Goal: Task Accomplishment & Management: Manage account settings

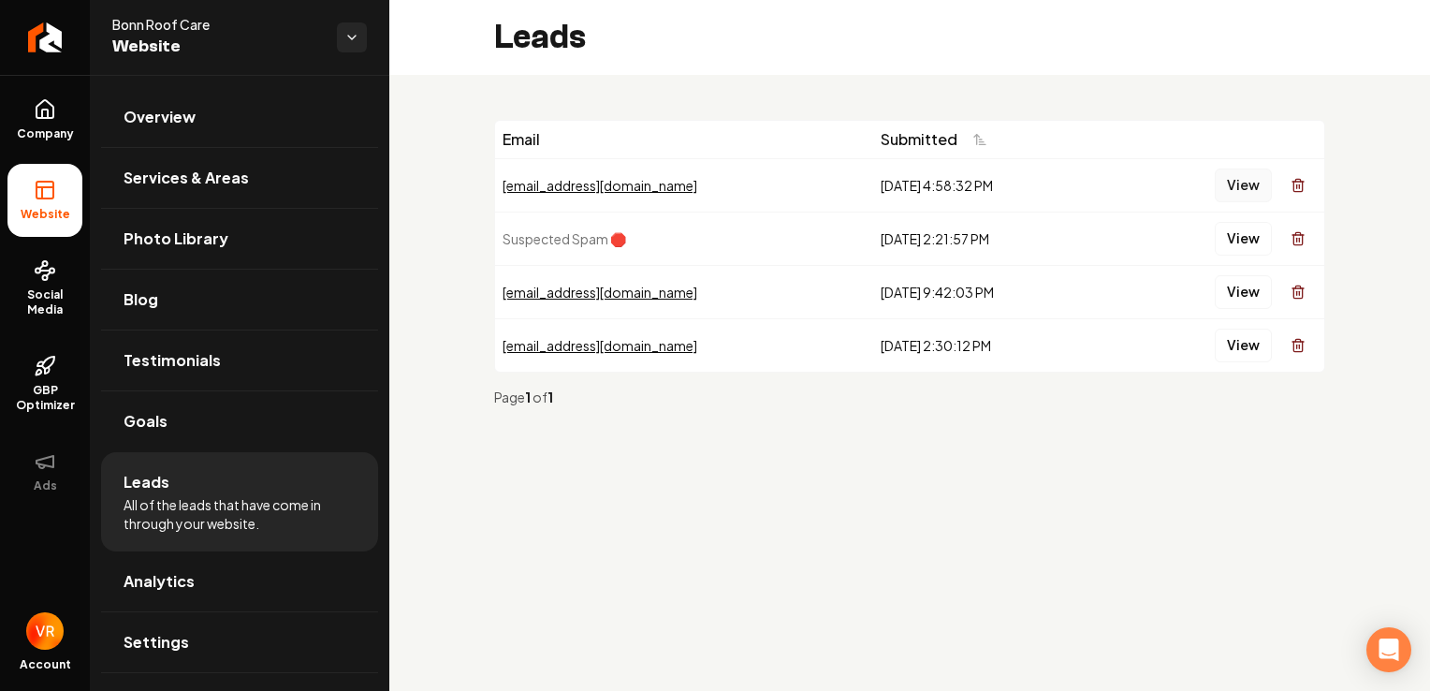
click at [1240, 190] on button "View" at bounding box center [1243, 185] width 57 height 34
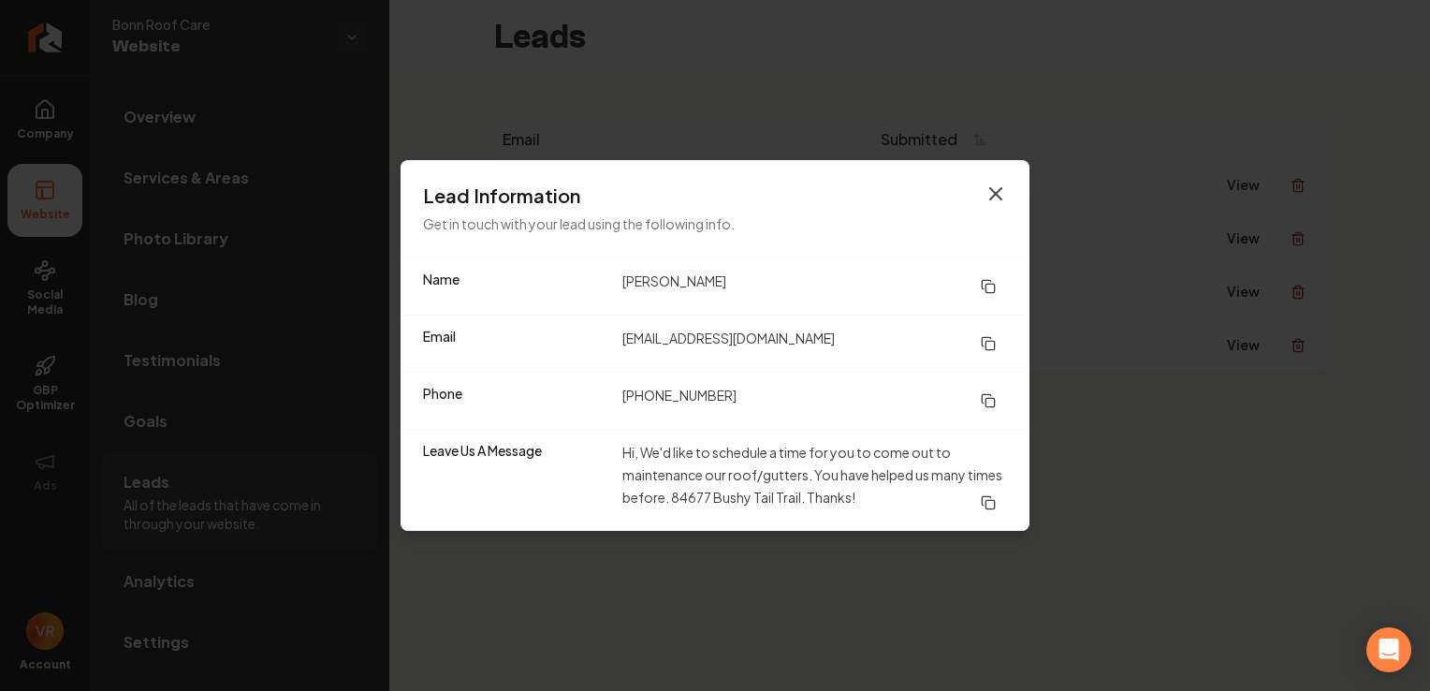
click at [996, 193] on icon "button" at bounding box center [995, 193] width 22 height 22
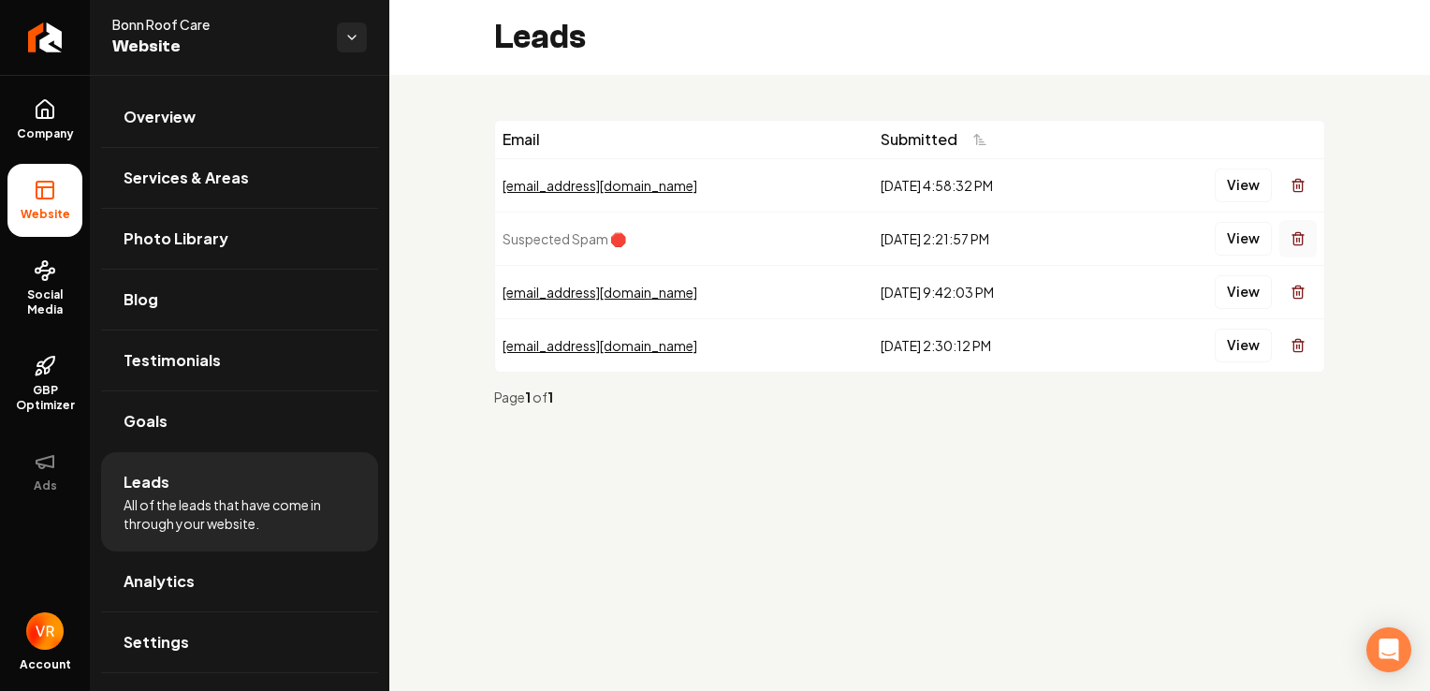
click at [1302, 239] on icon "Main content area" at bounding box center [1297, 240] width 8 height 10
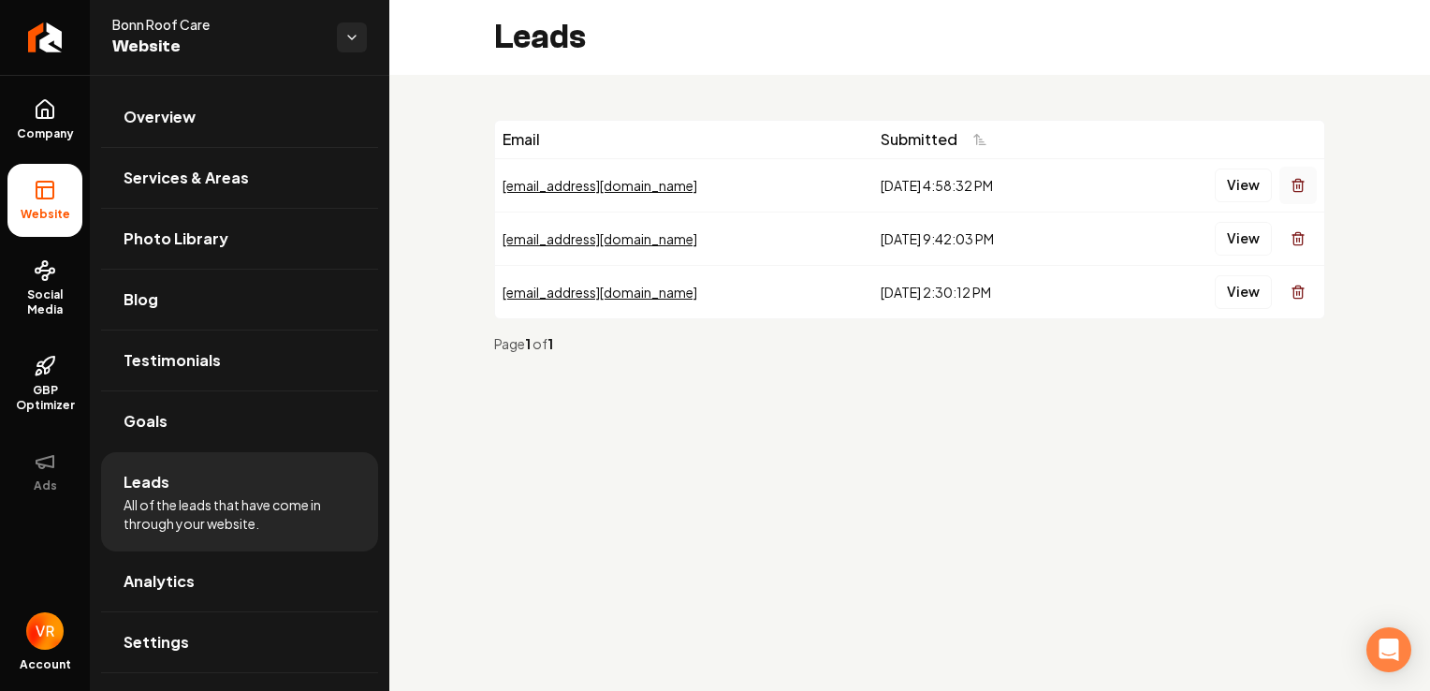
click at [1303, 185] on icon "Main content area" at bounding box center [1297, 185] width 15 height 15
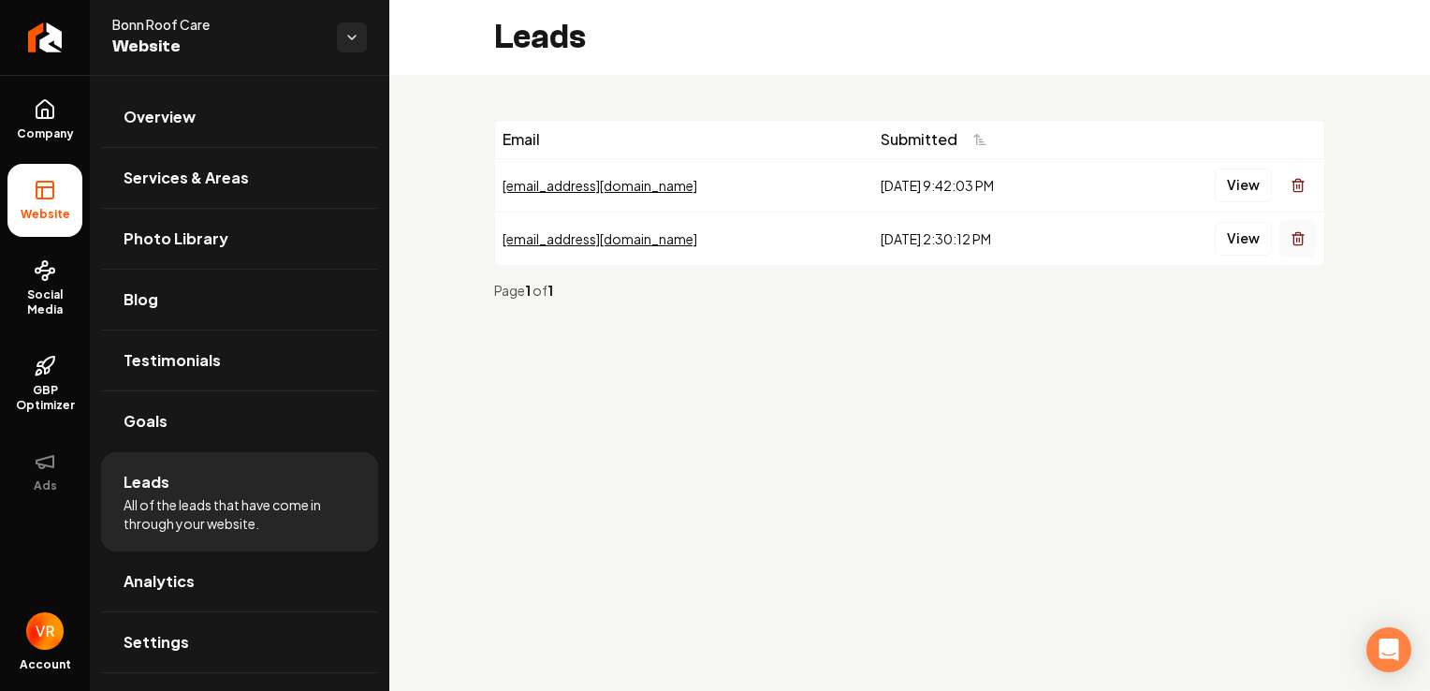
click at [1283, 238] on button "Main content area" at bounding box center [1297, 238] width 37 height 37
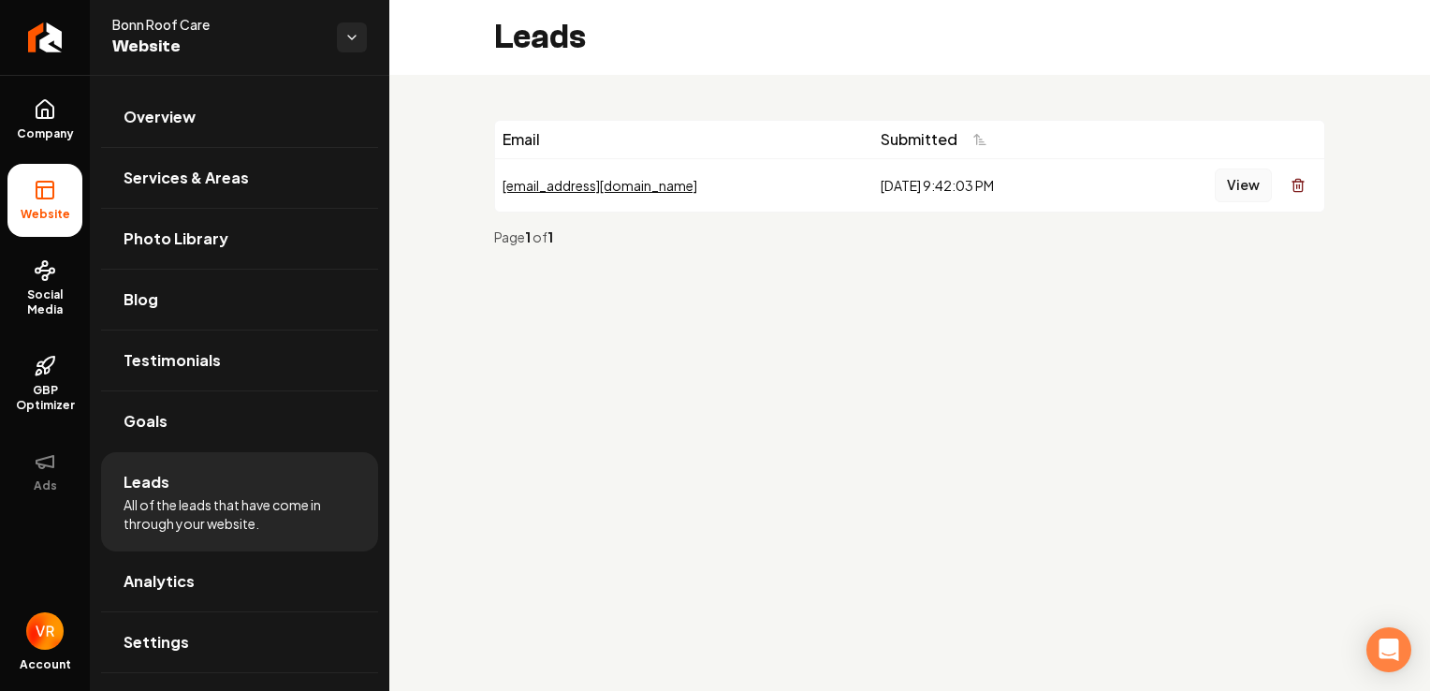
click at [1243, 182] on button "View" at bounding box center [1243, 185] width 57 height 34
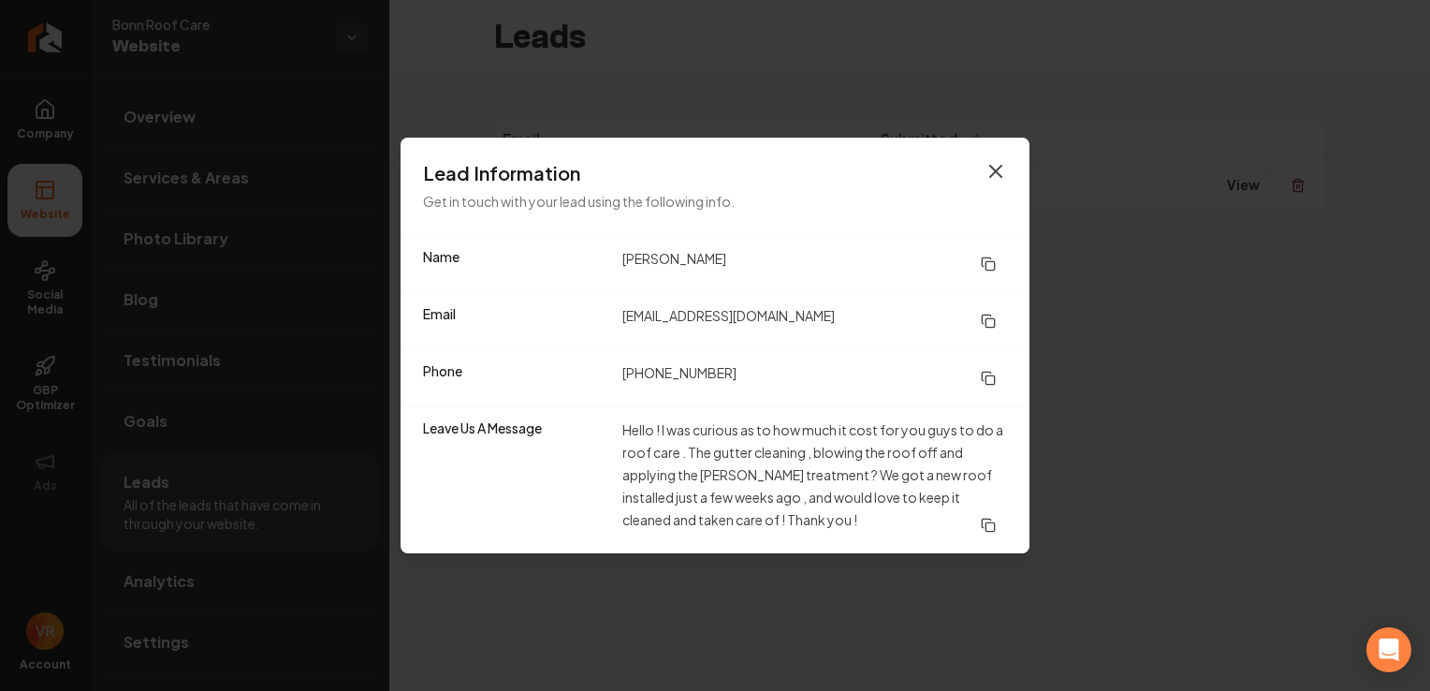
click at [999, 175] on icon "button" at bounding box center [995, 171] width 11 height 11
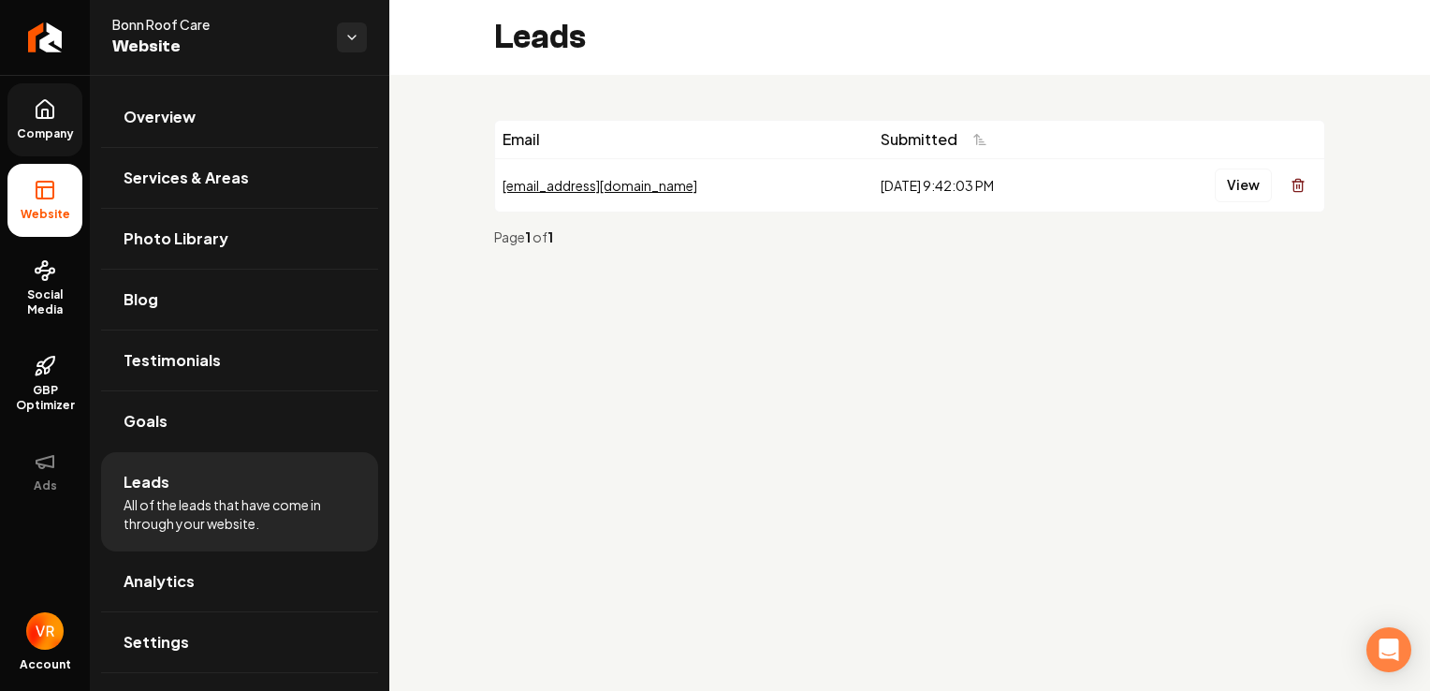
click at [42, 123] on link "Company" at bounding box center [44, 119] width 75 height 73
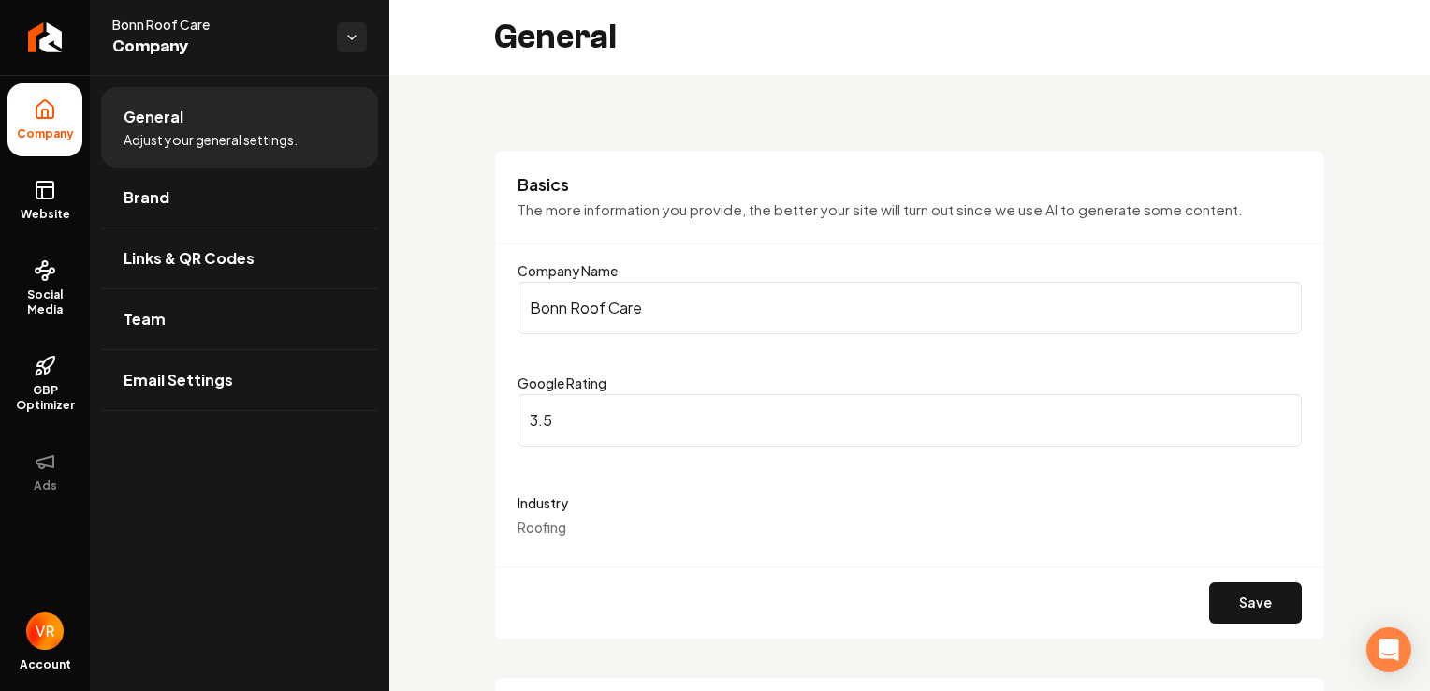
click at [45, 641] on img "Open user button" at bounding box center [44, 630] width 37 height 37
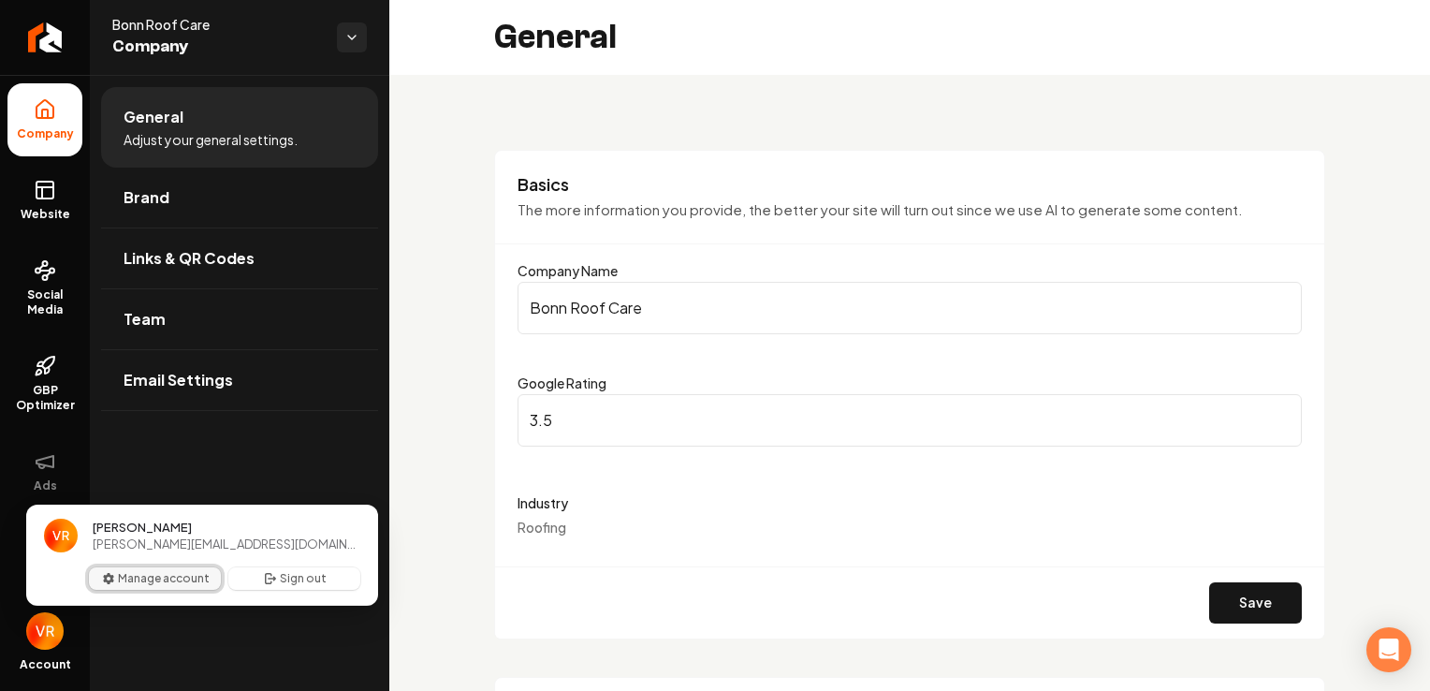
click at [183, 580] on button "Manage account" at bounding box center [155, 578] width 132 height 22
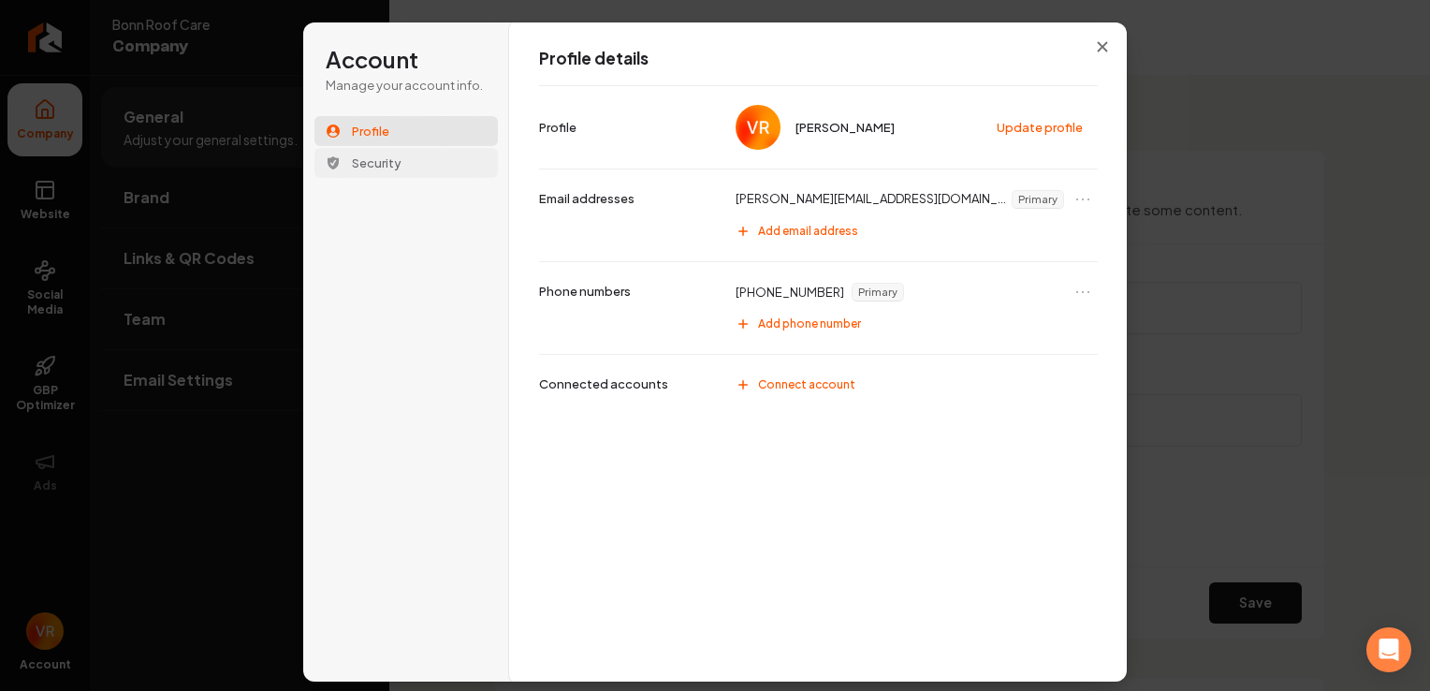
click at [397, 166] on span "Security" at bounding box center [377, 162] width 50 height 17
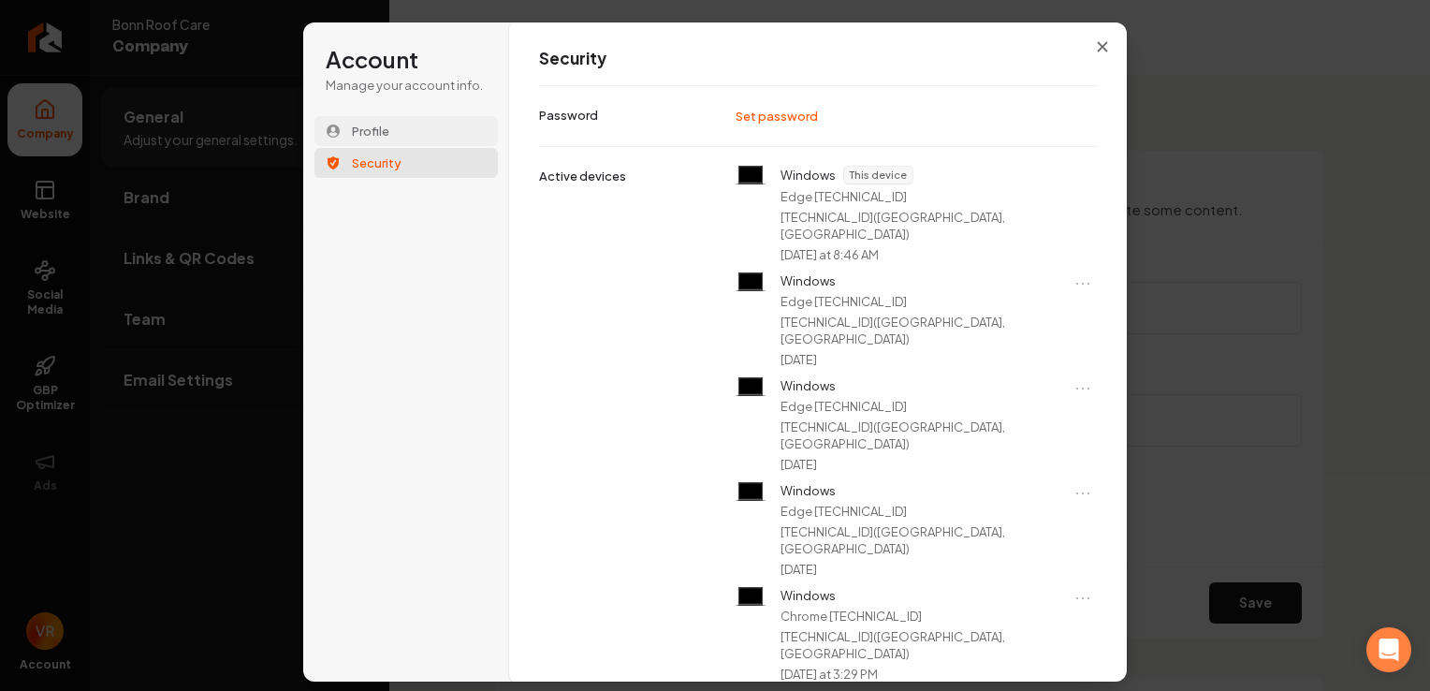
click at [385, 135] on span "Profile" at bounding box center [370, 131] width 37 height 17
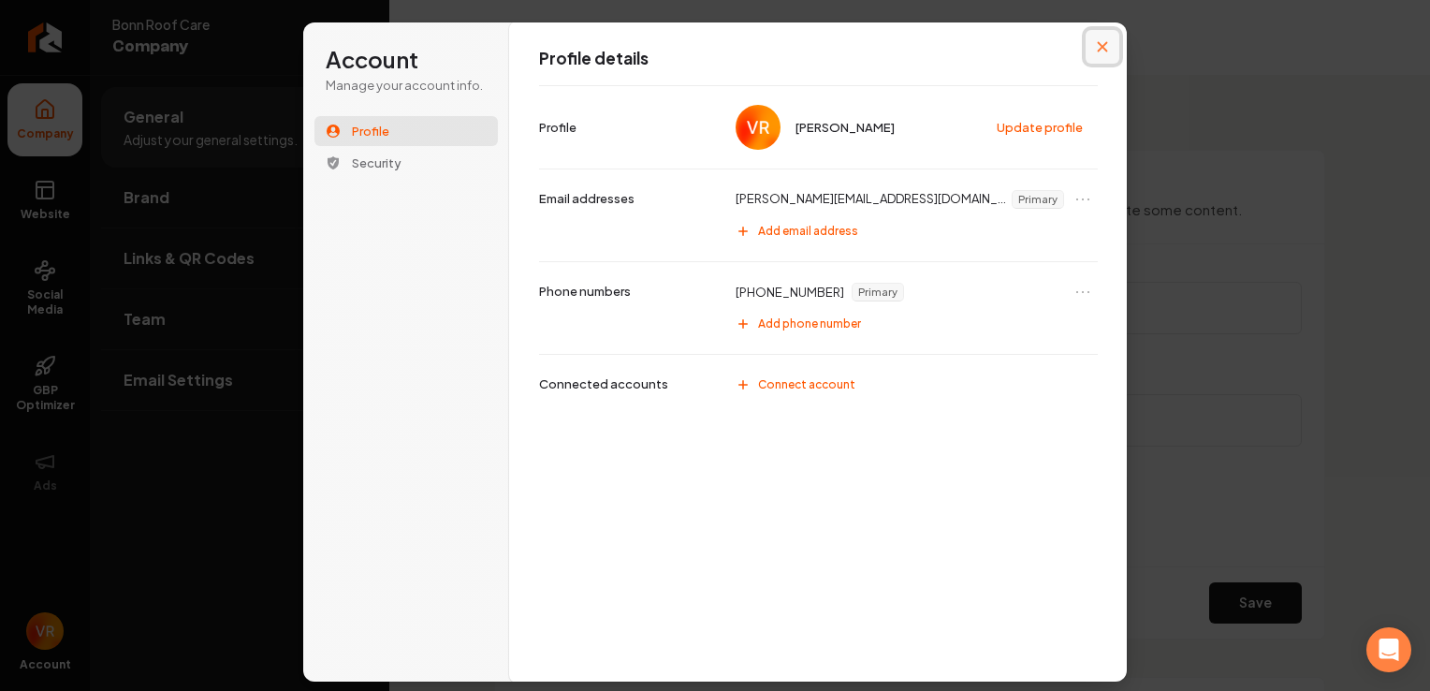
click at [1096, 42] on button "Close modal" at bounding box center [1102, 47] width 34 height 34
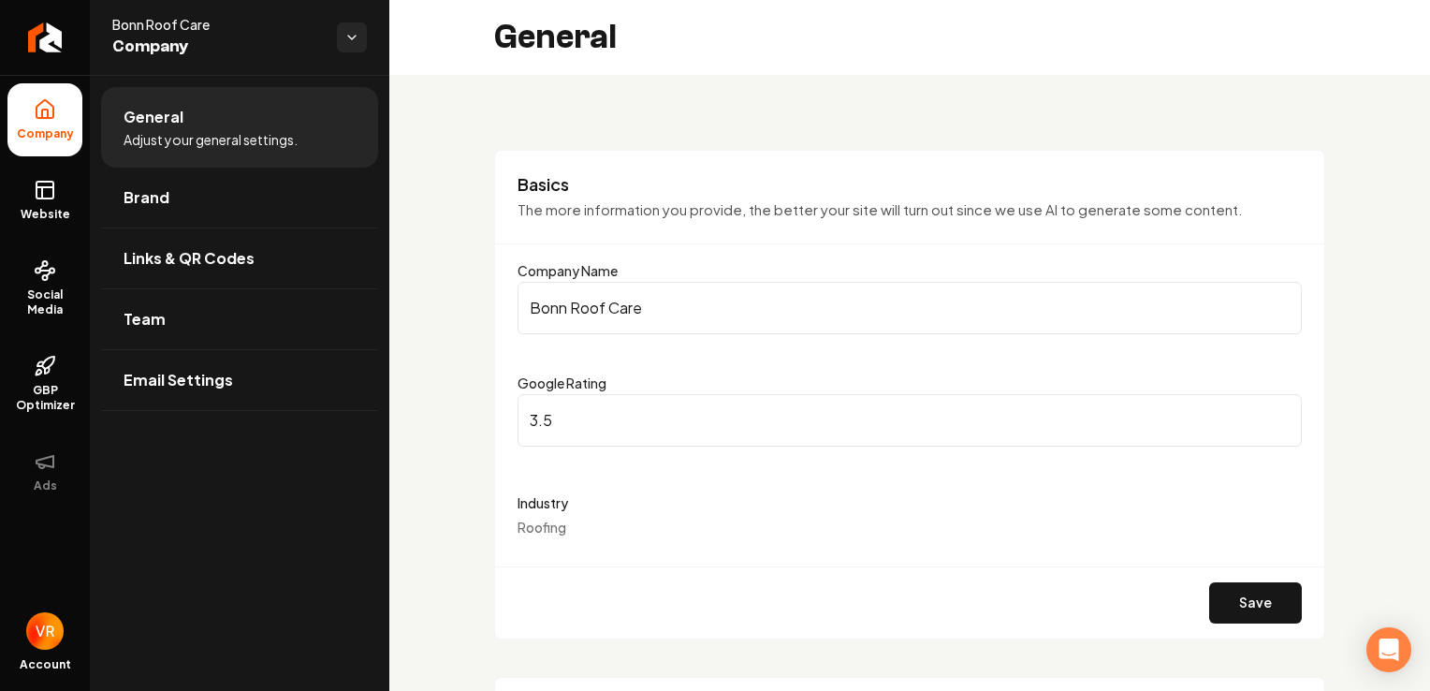
click at [173, 43] on span "Company" at bounding box center [217, 47] width 210 height 26
click at [44, 34] on icon "Return to dashboard" at bounding box center [45, 37] width 30 height 30
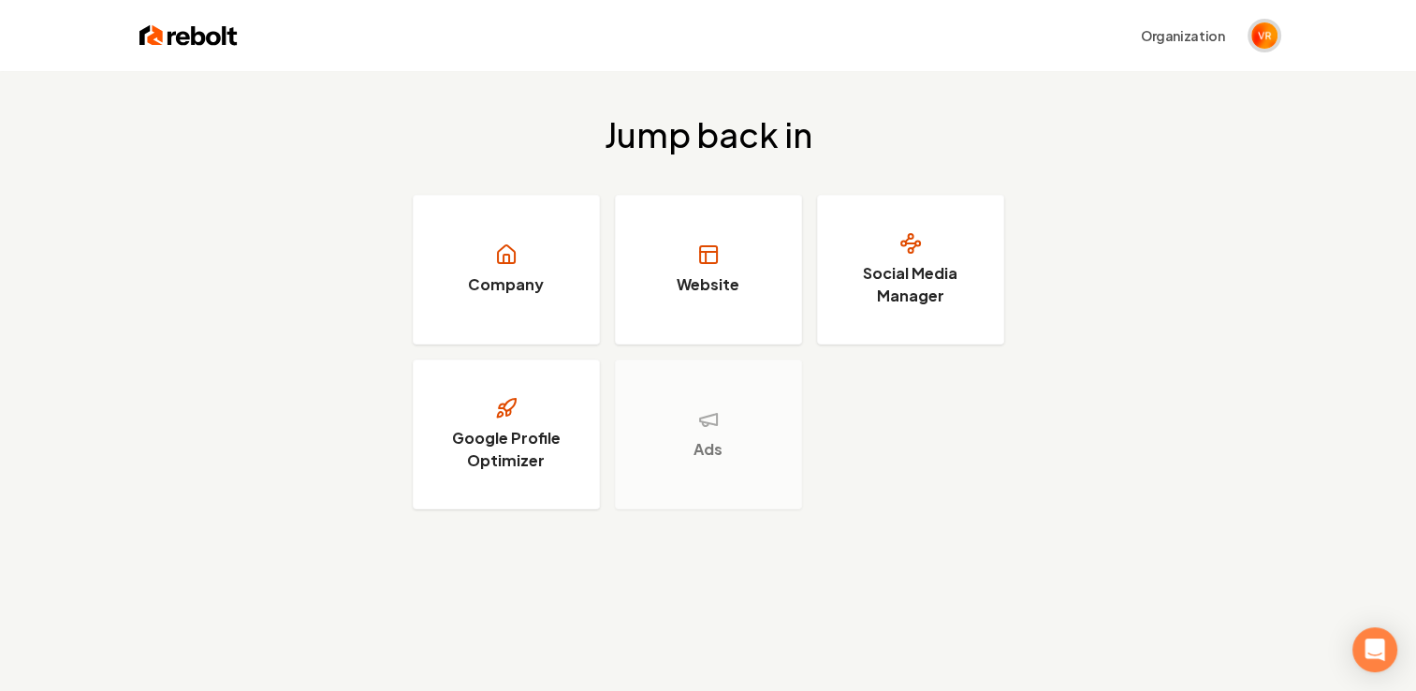
click at [1265, 36] on img "Open user button" at bounding box center [1264, 35] width 26 height 26
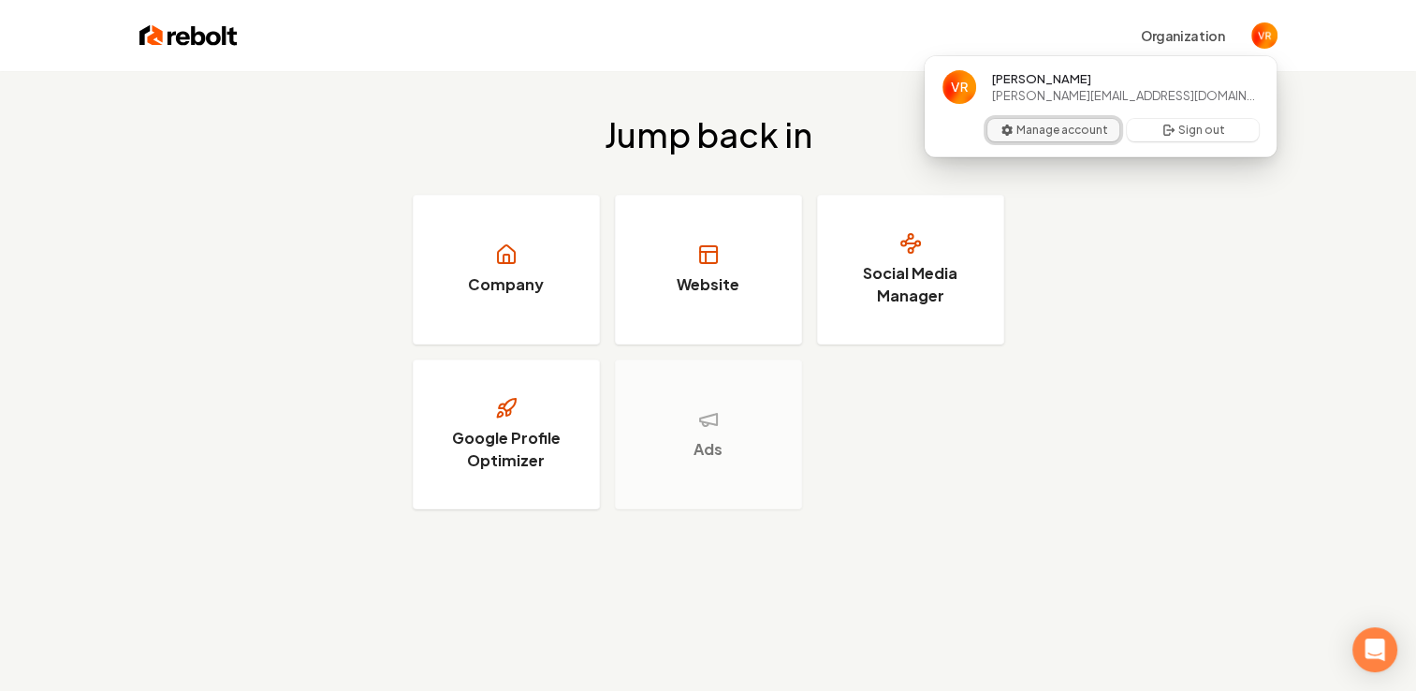
click at [1081, 131] on button "Manage account" at bounding box center [1053, 130] width 132 height 22
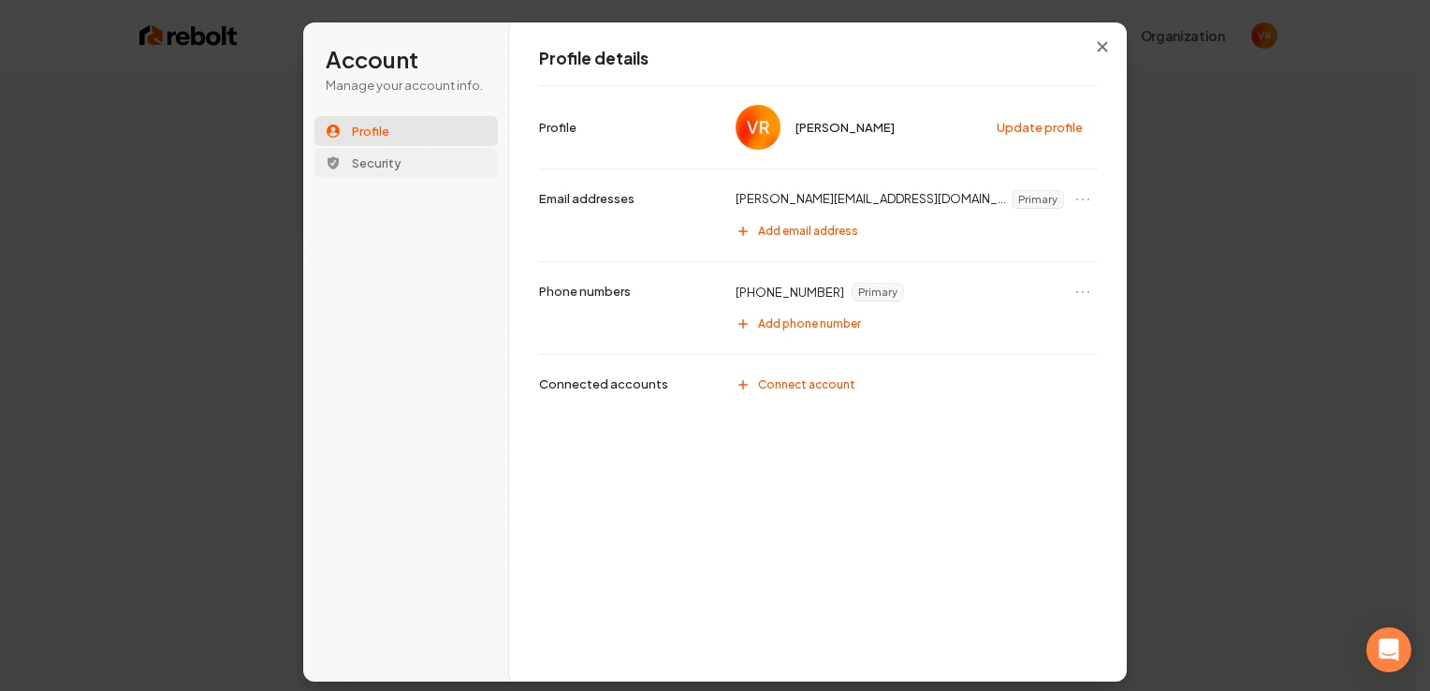
click at [389, 167] on span "Security" at bounding box center [377, 162] width 50 height 17
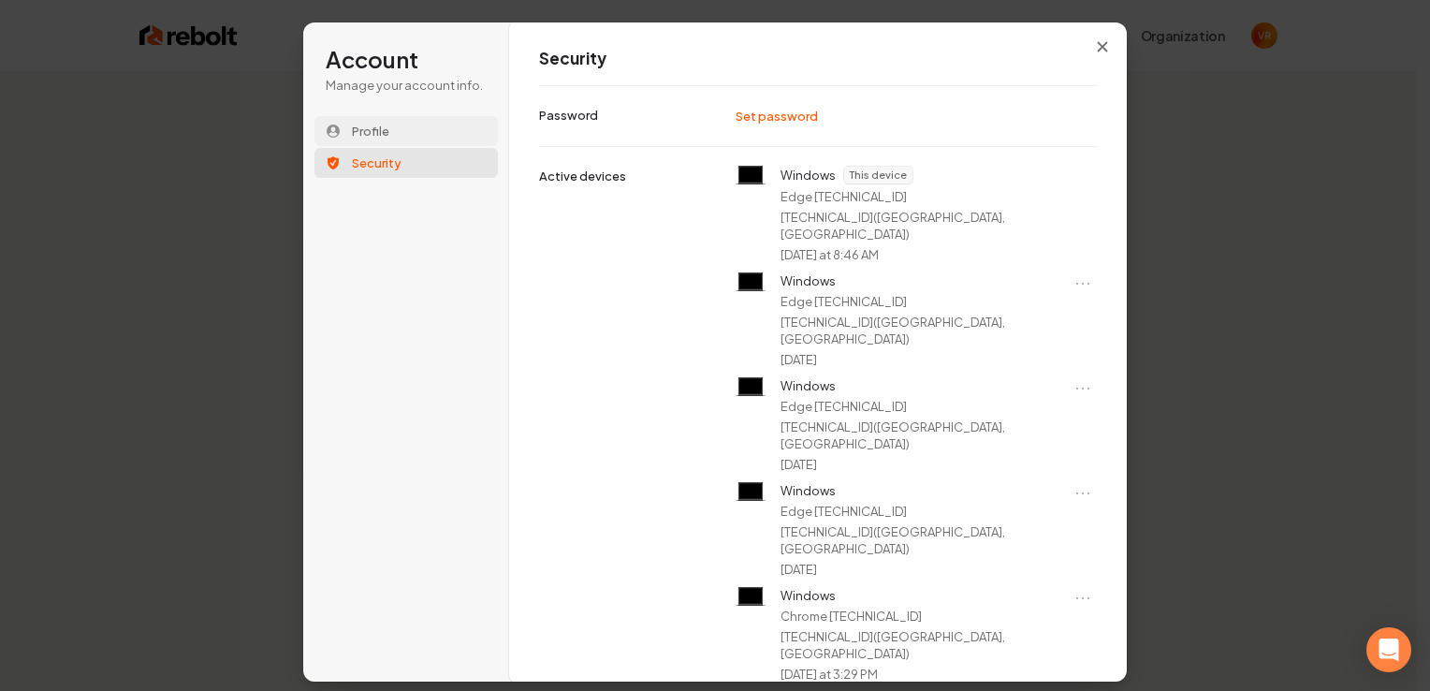
click at [391, 127] on button "Profile" at bounding box center [405, 131] width 183 height 30
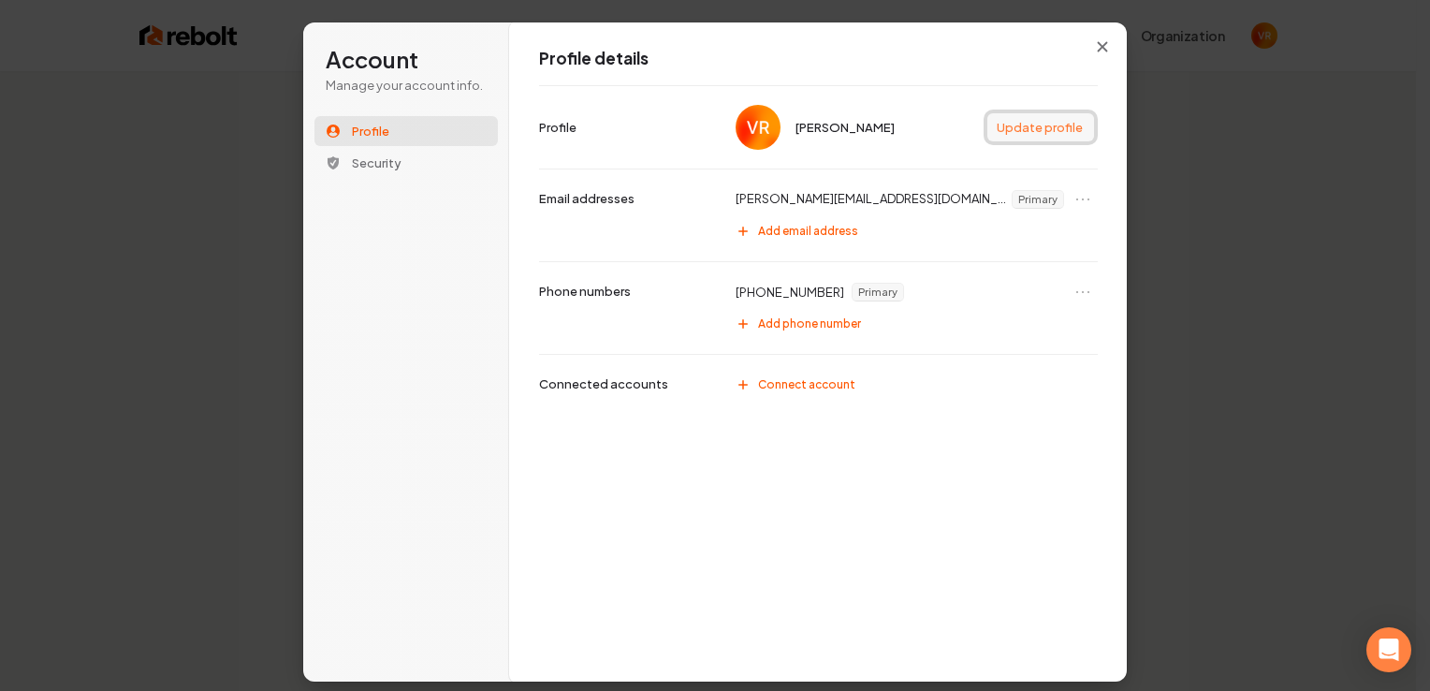
click at [1033, 121] on button "Update profile" at bounding box center [1040, 127] width 107 height 28
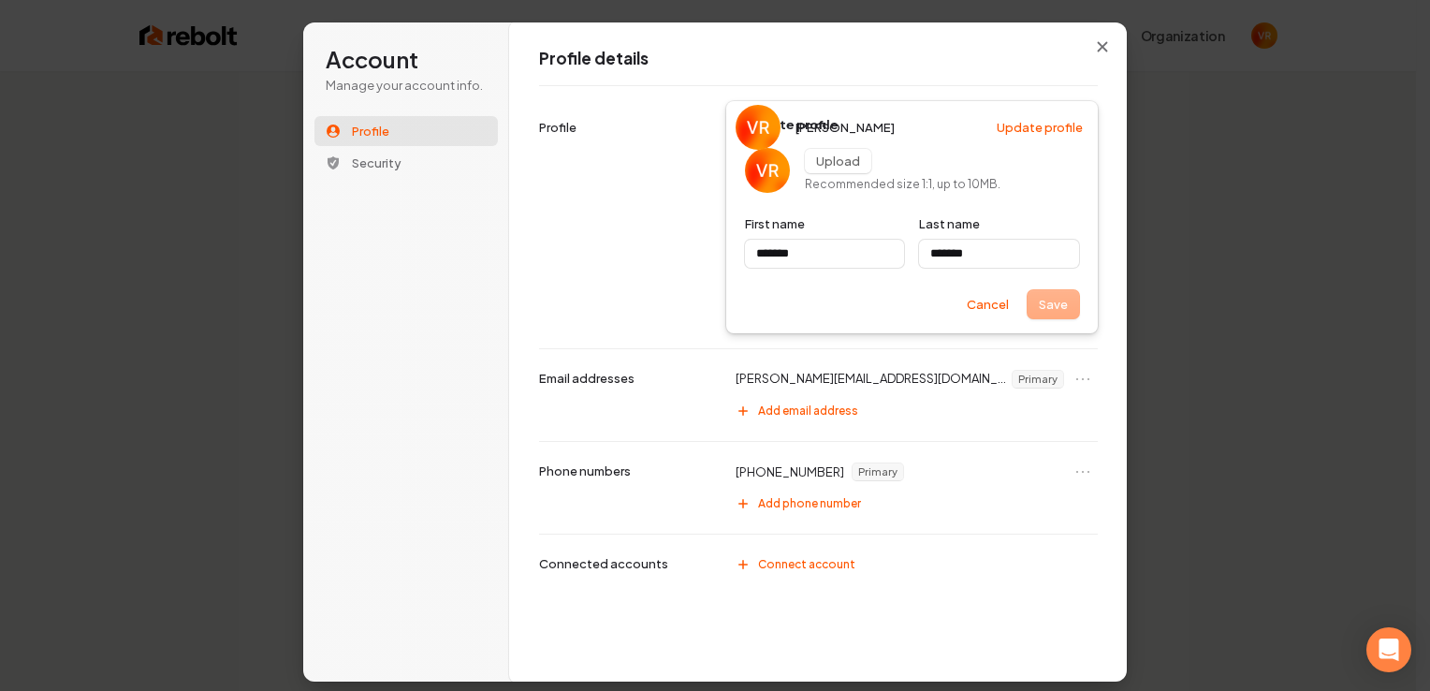
type input "*******"
click at [1057, 309] on div "Save Cancel" at bounding box center [912, 304] width 334 height 28
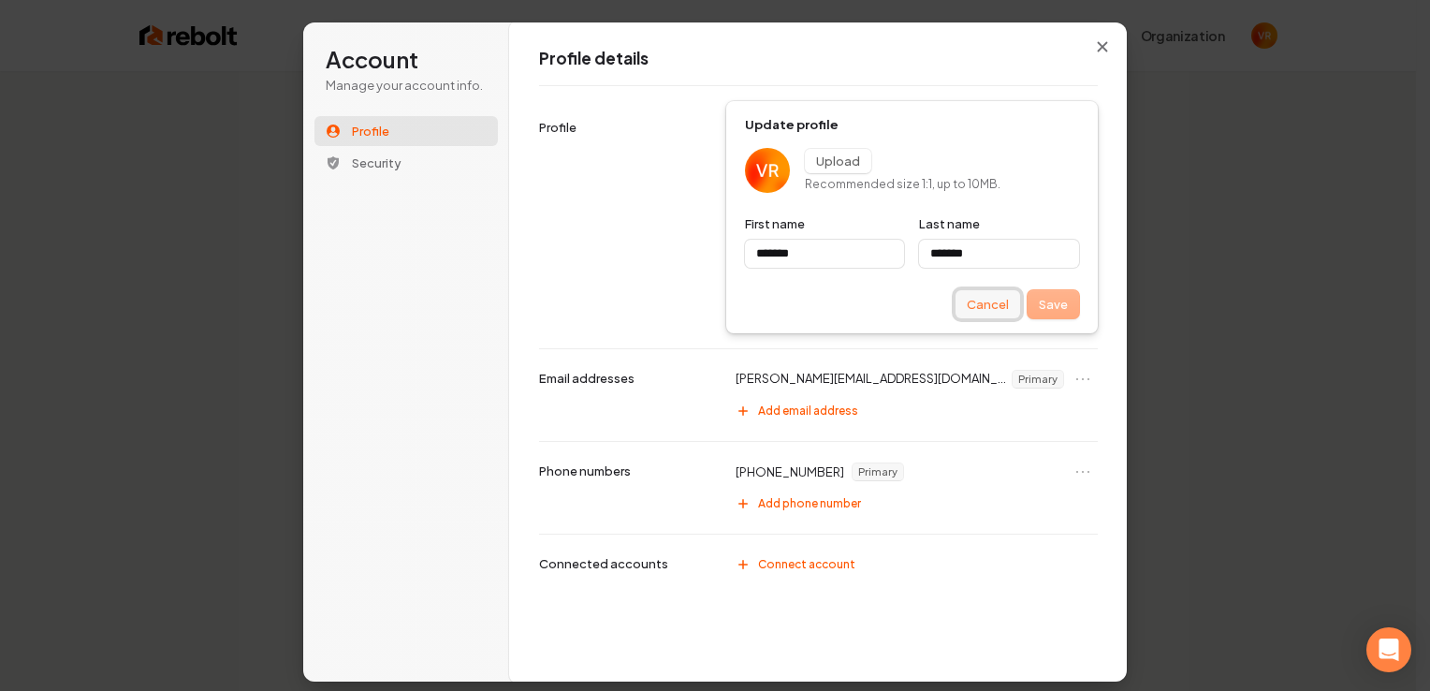
click at [990, 303] on button "Cancel" at bounding box center [987, 304] width 65 height 28
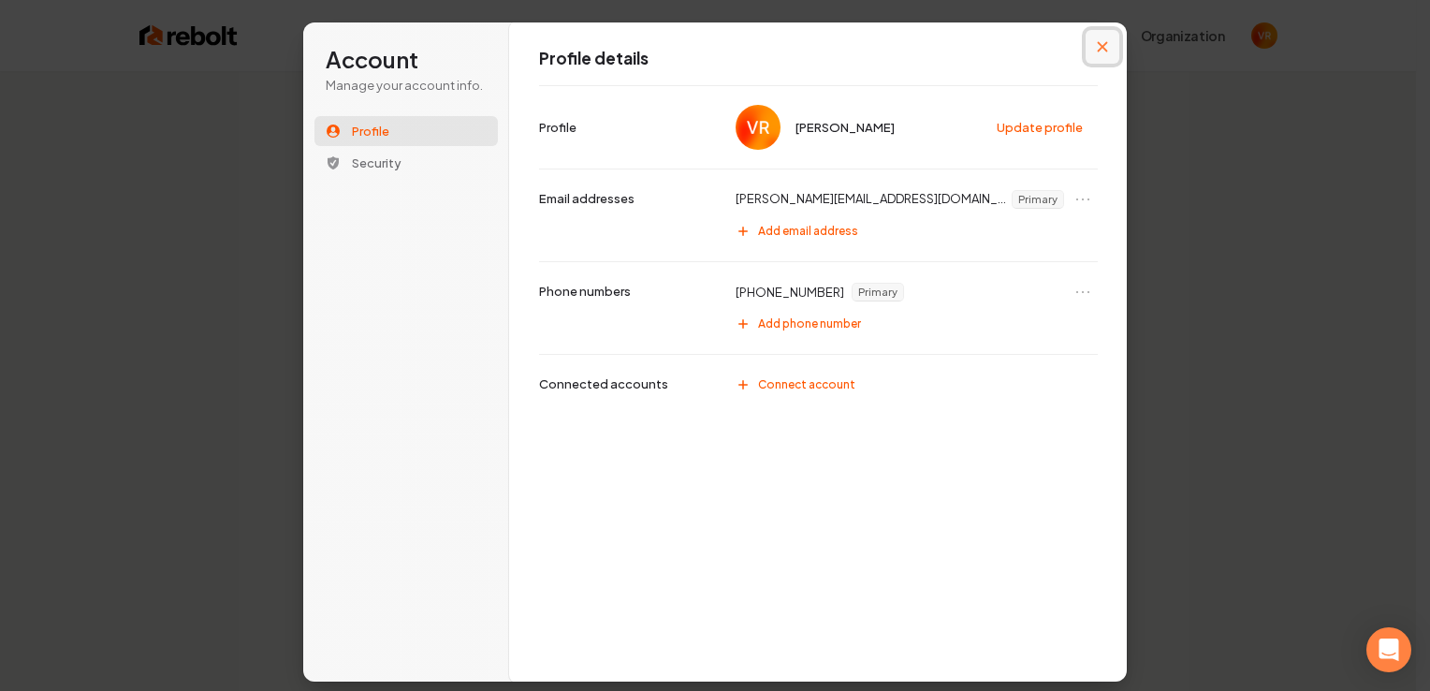
click at [1104, 46] on icon "Close modal" at bounding box center [1103, 47] width 10 height 10
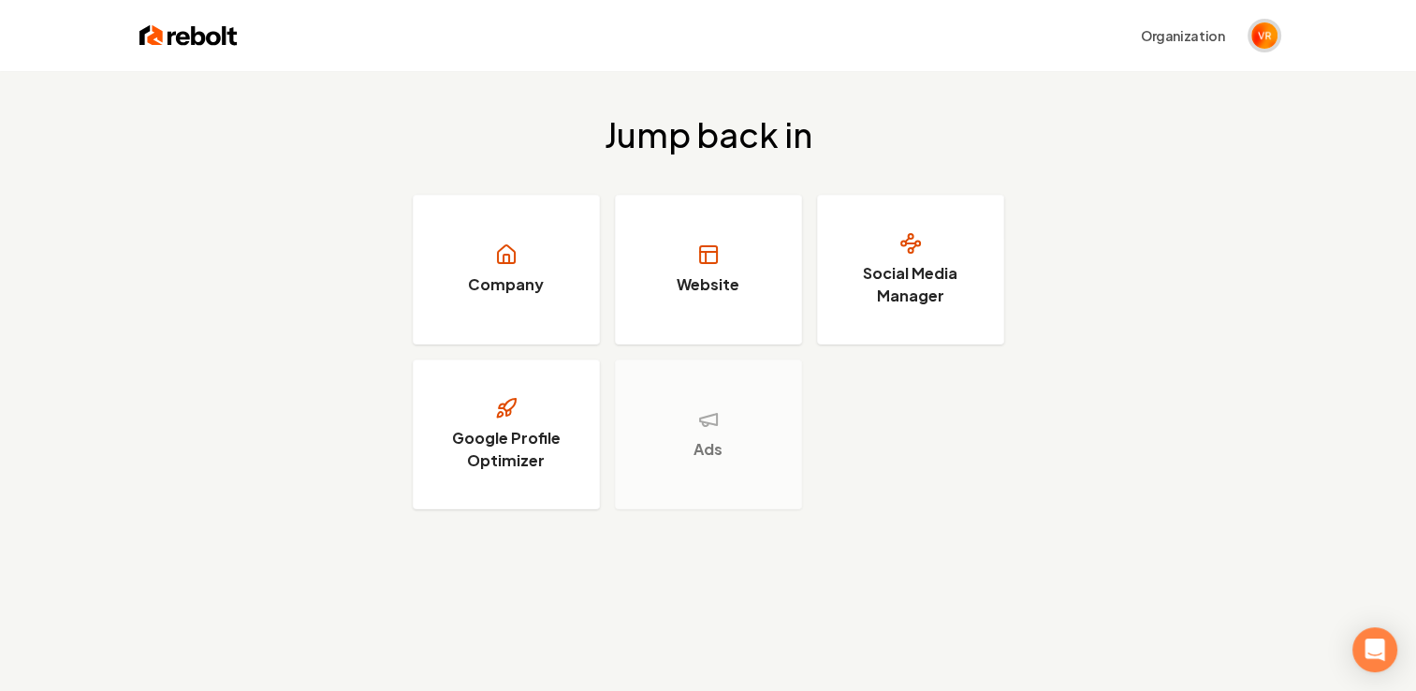
click at [1261, 42] on img "Open user button" at bounding box center [1264, 35] width 26 height 26
click at [1196, 30] on button "Organization" at bounding box center [1182, 36] width 107 height 34
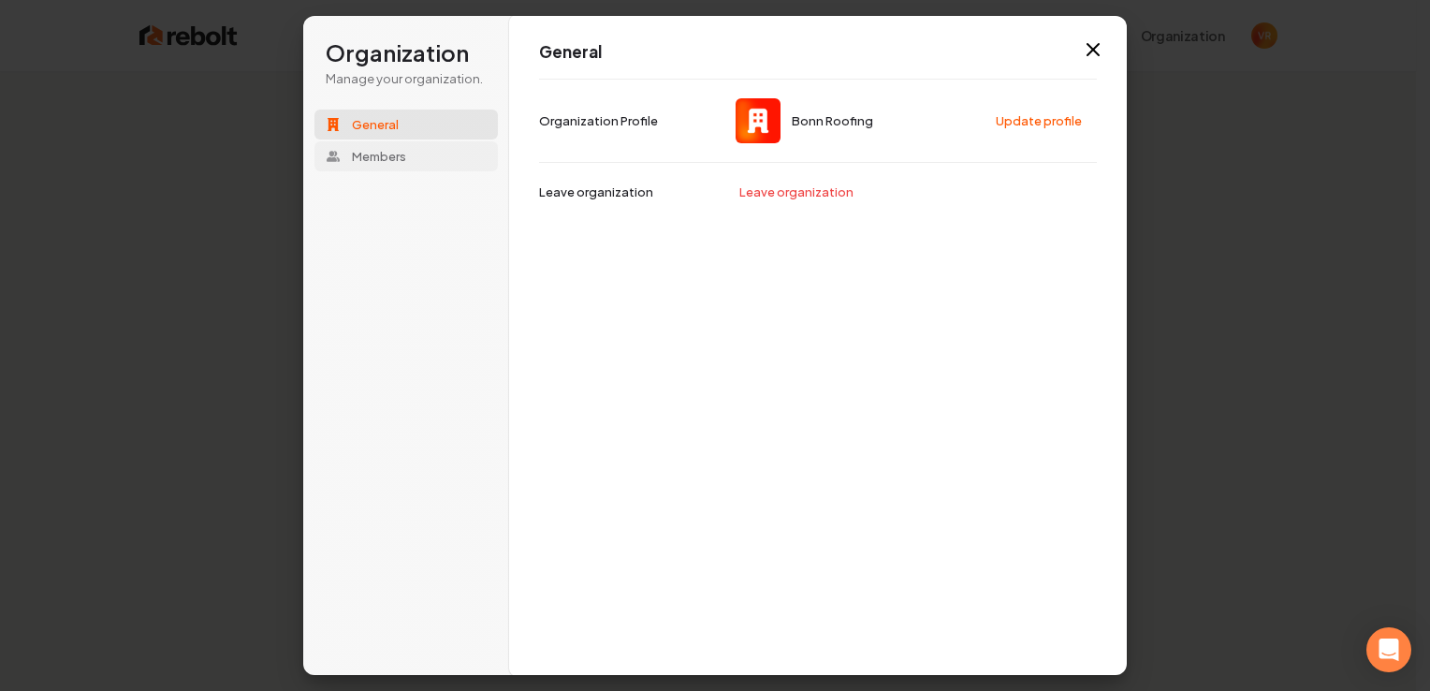
click at [402, 158] on span "Members" at bounding box center [379, 156] width 54 height 17
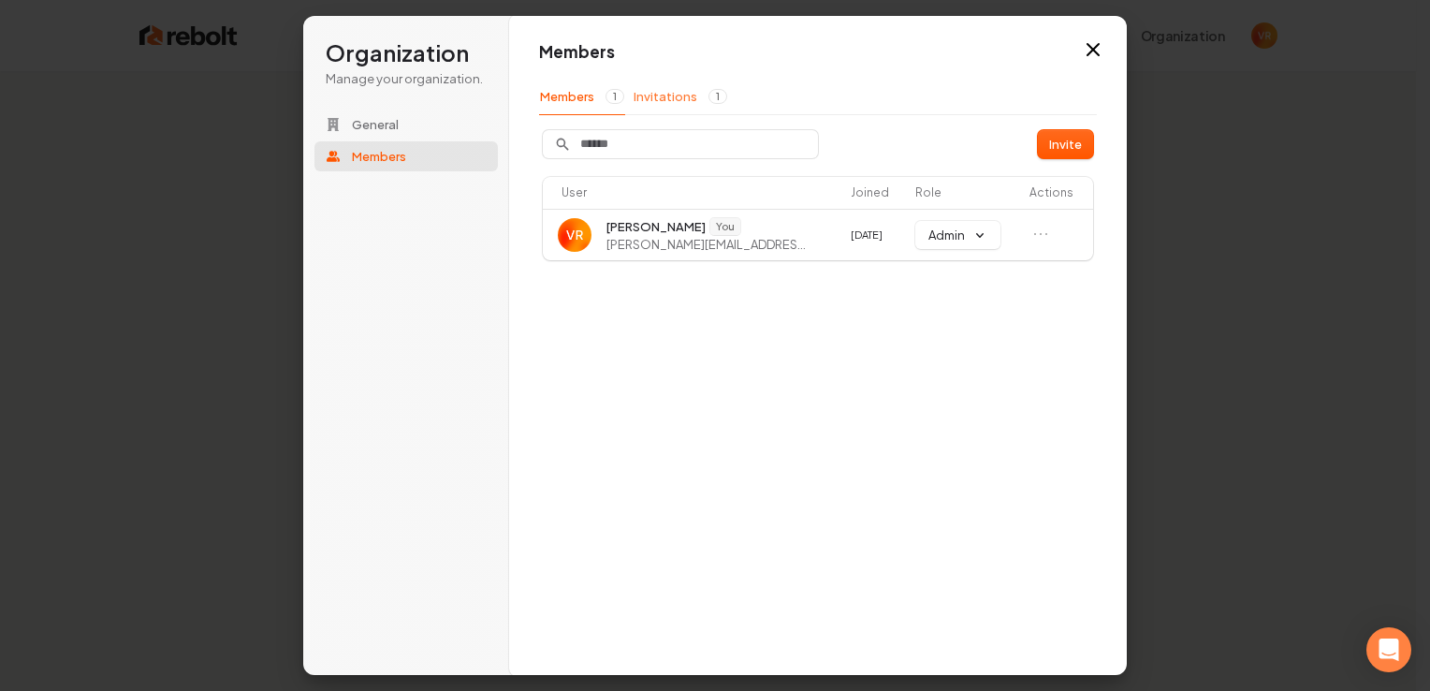
click at [687, 95] on button "Invitations 1" at bounding box center [680, 97] width 95 height 36
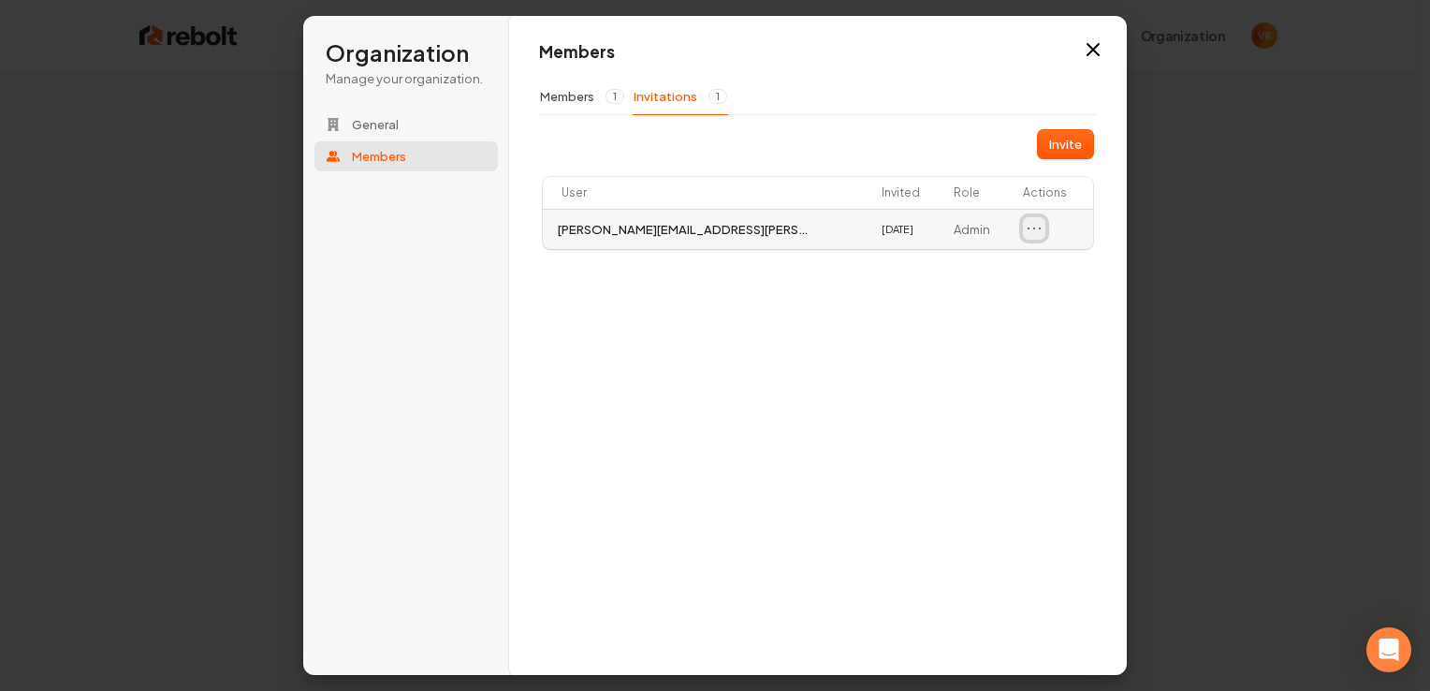
click at [1036, 228] on icon "Open menu" at bounding box center [1033, 228] width 11 height 0
click at [966, 260] on div "Members Members 1 Invitations 1 Invite User Invited Role Actions [PERSON_NAME][…" at bounding box center [818, 345] width 618 height 661
click at [1028, 227] on icon "Open menu" at bounding box center [1034, 228] width 19 height 19
click at [990, 264] on div "Members Members 1 Invitations 1 Invite User Invited Role Actions [PERSON_NAME][…" at bounding box center [818, 345] width 618 height 661
click at [1027, 227] on icon "Open menu" at bounding box center [1034, 228] width 19 height 19
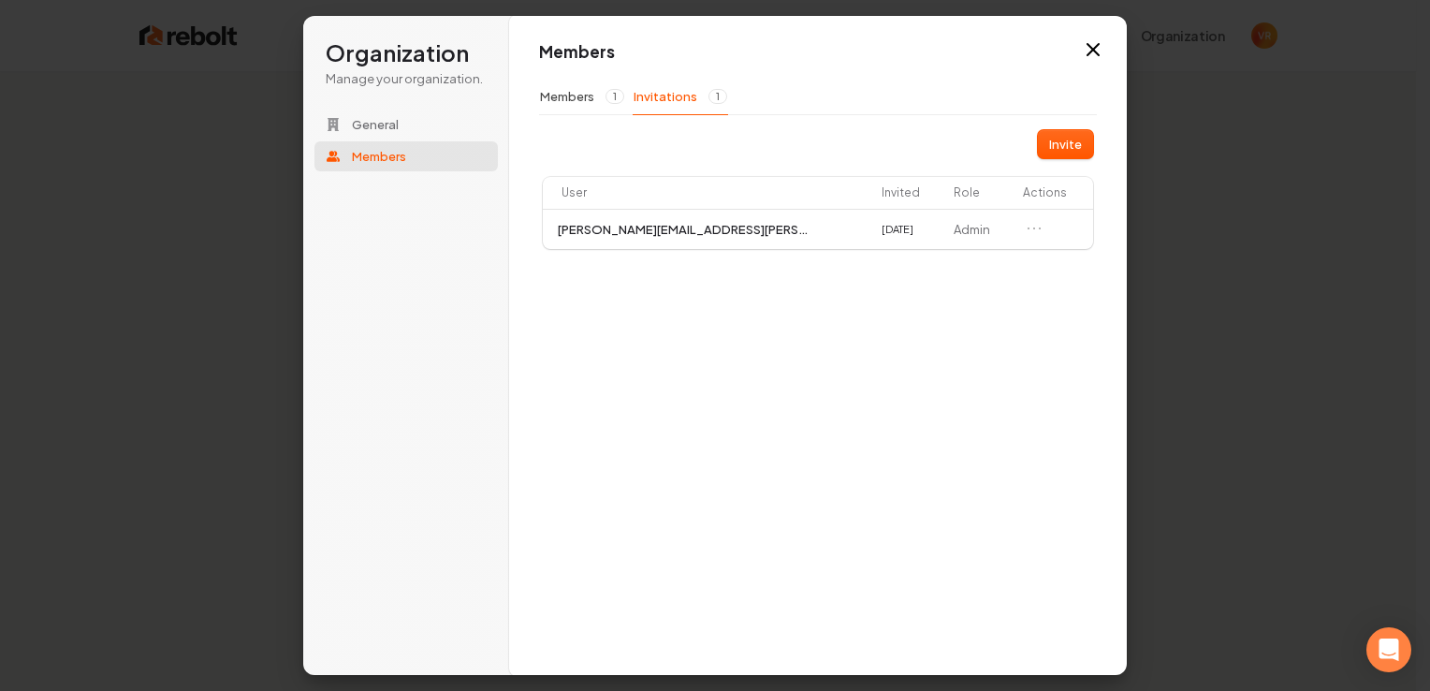
click at [957, 263] on div "Members Members 1 Invitations 1 Invite User Invited Role Actions [PERSON_NAME][…" at bounding box center [818, 345] width 618 height 661
click at [1023, 233] on button "Open menu" at bounding box center [1034, 228] width 22 height 22
click at [954, 259] on div "Members Members 1 Invitations 1 Invite User Invited Role Actions [PERSON_NAME][…" at bounding box center [818, 345] width 618 height 661
click at [1026, 228] on icon "Open menu" at bounding box center [1034, 228] width 19 height 19
click at [949, 262] on div "Members Members 1 Invitations 1 Invite User Invited Role Actions [PERSON_NAME][…" at bounding box center [818, 345] width 618 height 661
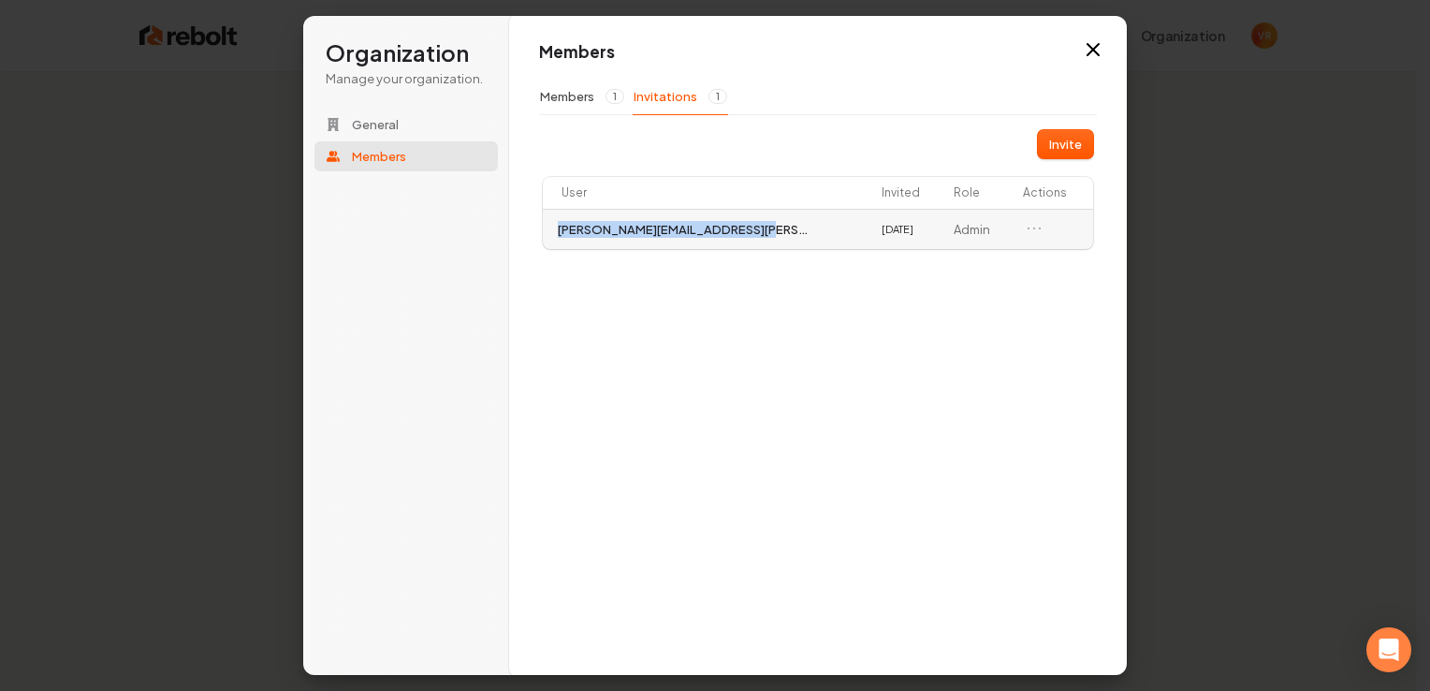
drag, startPoint x: 761, startPoint y: 227, endPoint x: 558, endPoint y: 238, distance: 203.3
click at [558, 238] on td "[PERSON_NAME][EMAIL_ADDRESS][PERSON_NAME][DOMAIN_NAME]" at bounding box center [708, 229] width 331 height 41
copy span "[PERSON_NAME][EMAIL_ADDRESS][PERSON_NAME][DOMAIN_NAME]"
click at [1070, 143] on button "Invite" at bounding box center [1065, 144] width 55 height 28
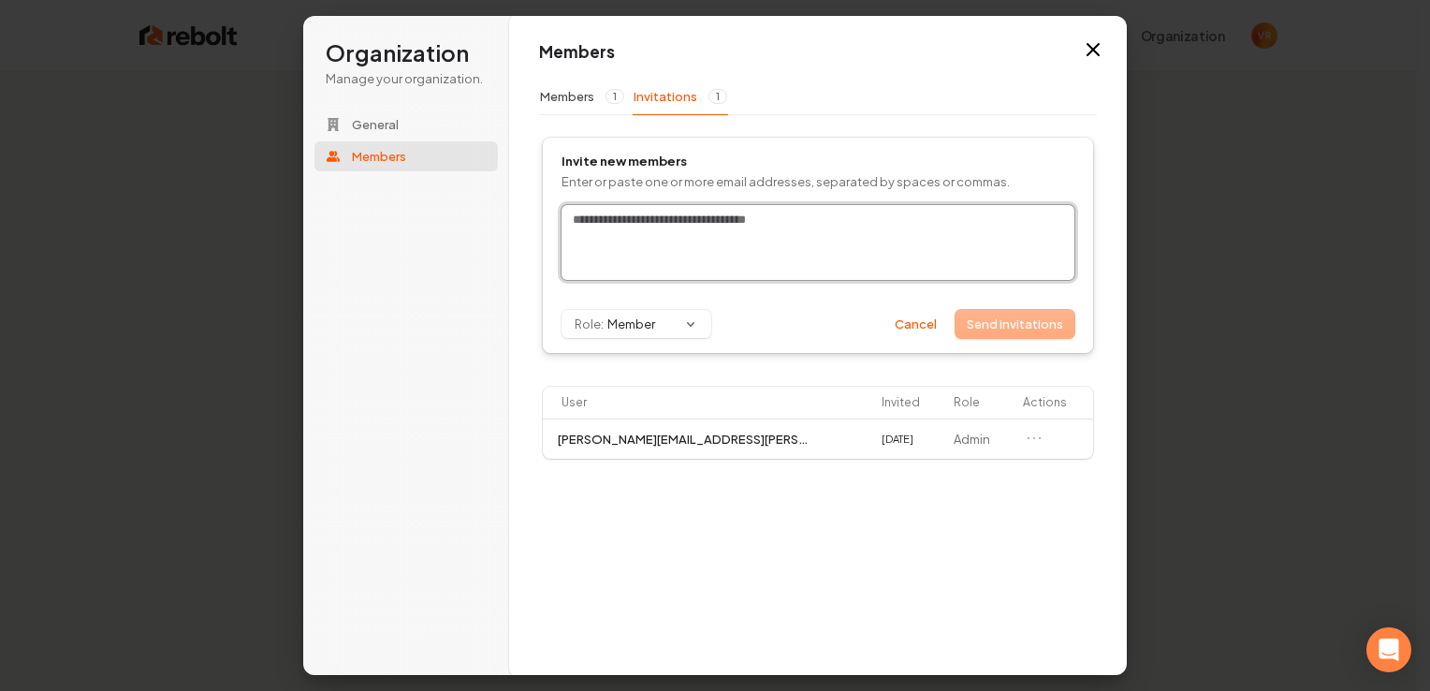
drag, startPoint x: 637, startPoint y: 252, endPoint x: 619, endPoint y: 217, distance: 39.4
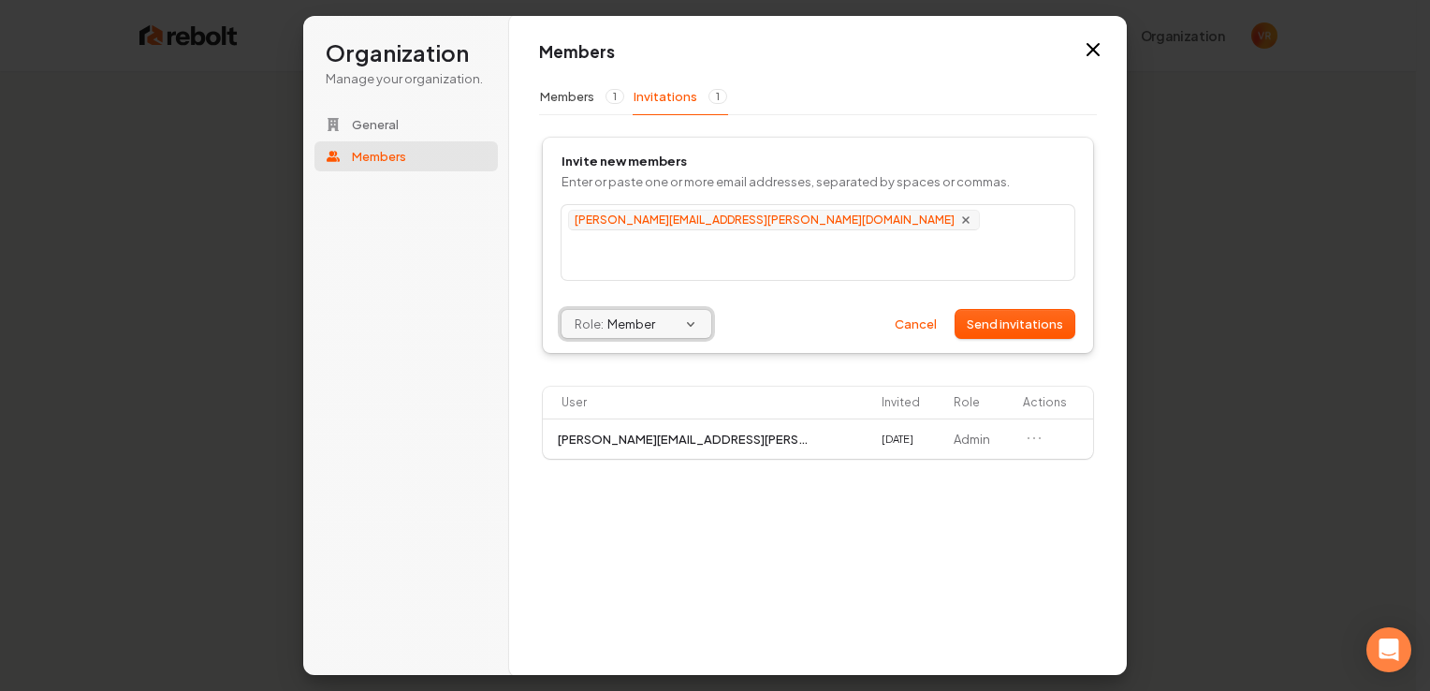
click at [588, 313] on button "Role: Member" at bounding box center [636, 324] width 150 height 28
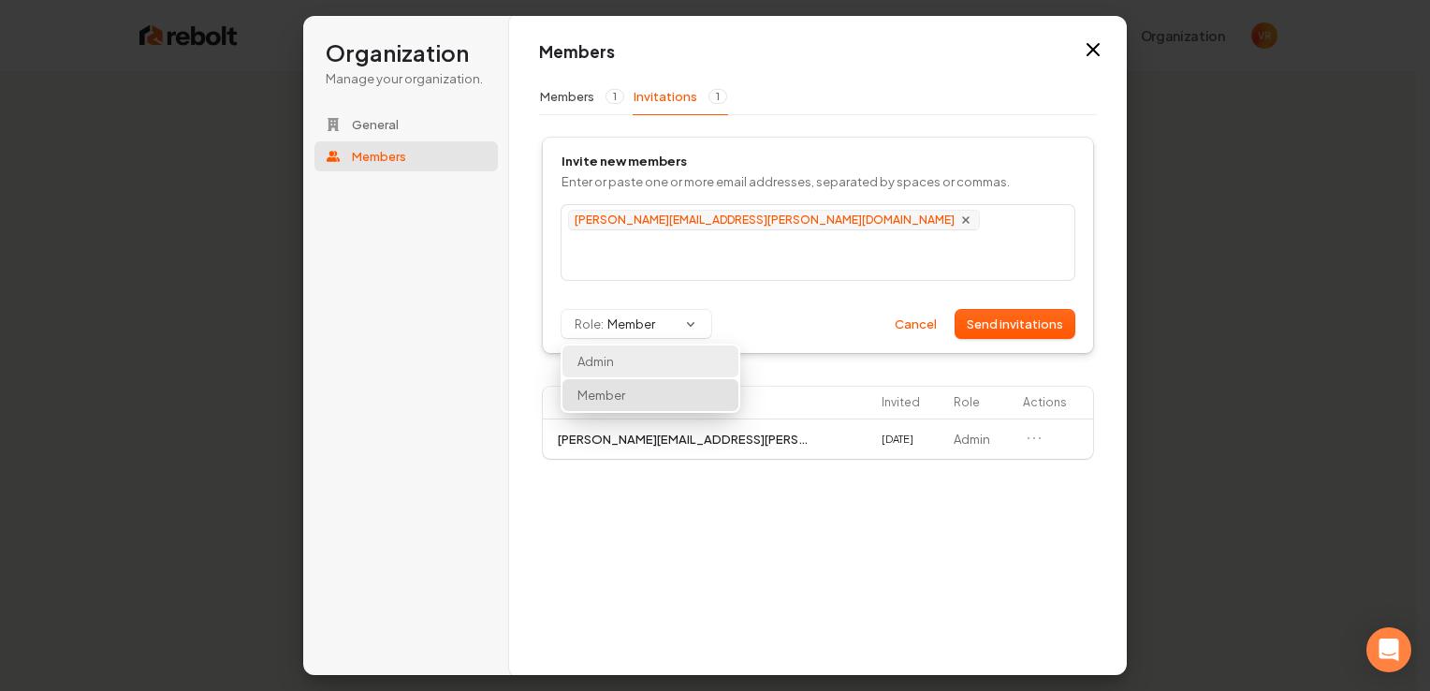
click at [619, 365] on div "Admin" at bounding box center [650, 361] width 176 height 32
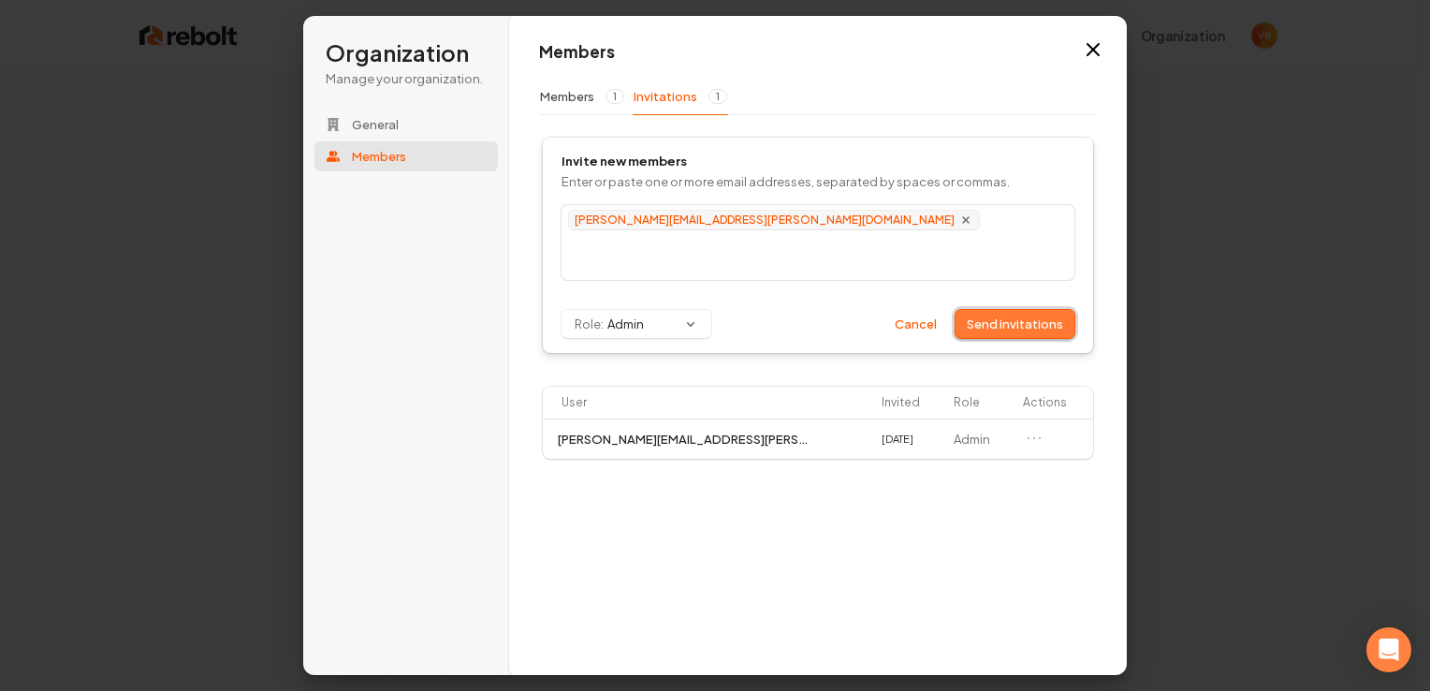
click at [1025, 310] on button "Send invitations" at bounding box center [1014, 324] width 119 height 28
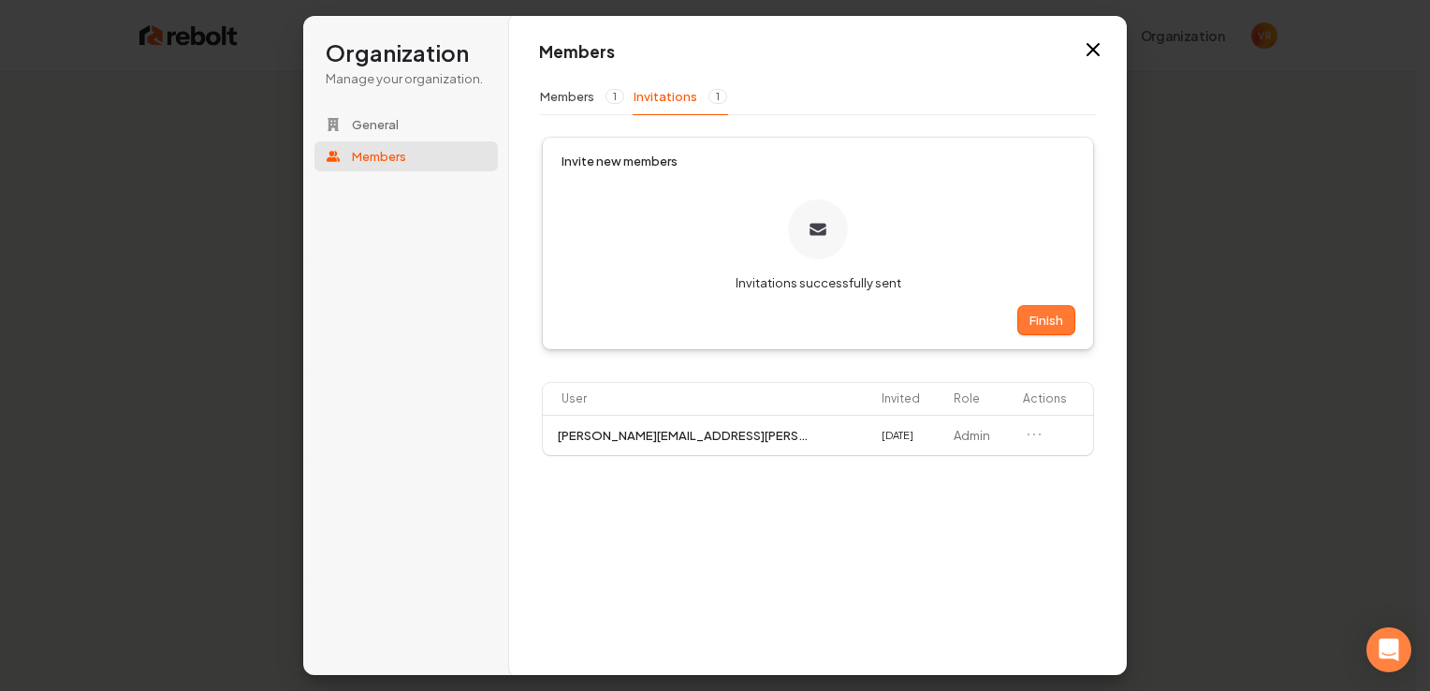
click at [1052, 320] on button "Finish" at bounding box center [1046, 320] width 56 height 28
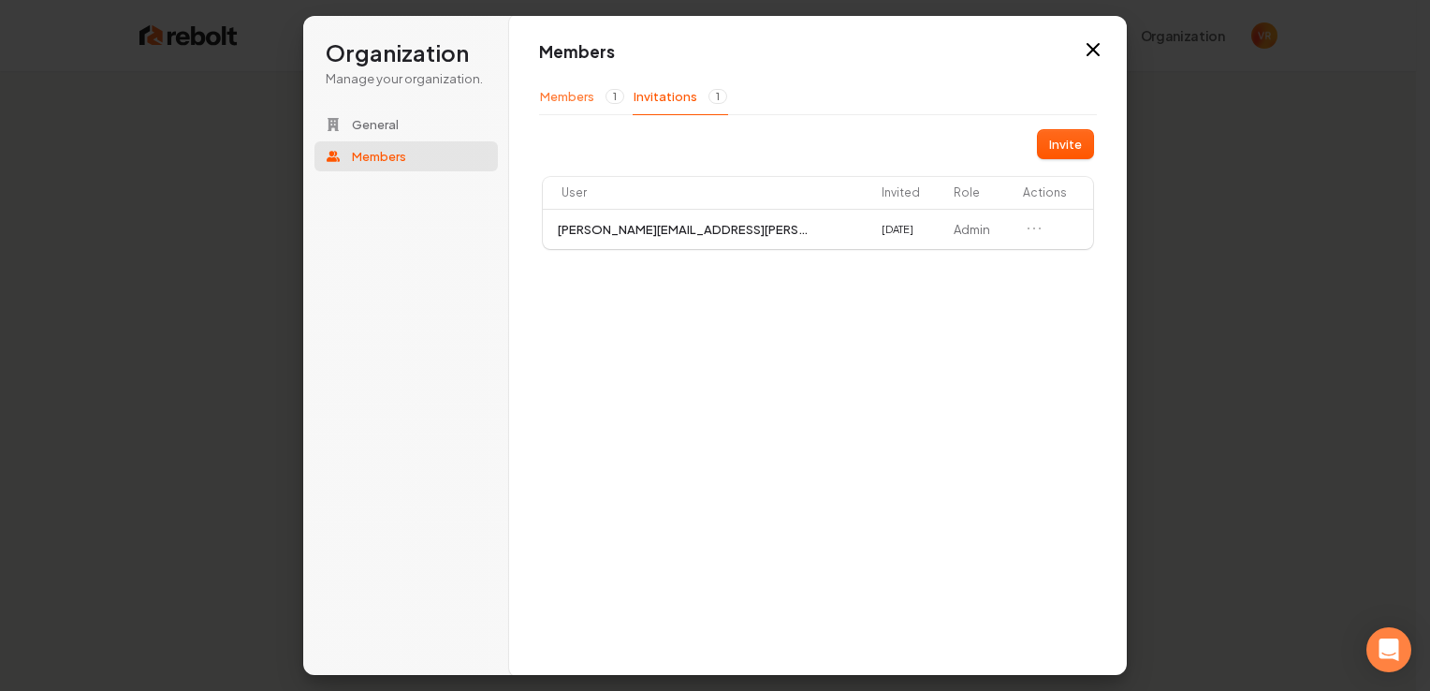
click at [589, 99] on button "Members 1" at bounding box center [582, 97] width 86 height 36
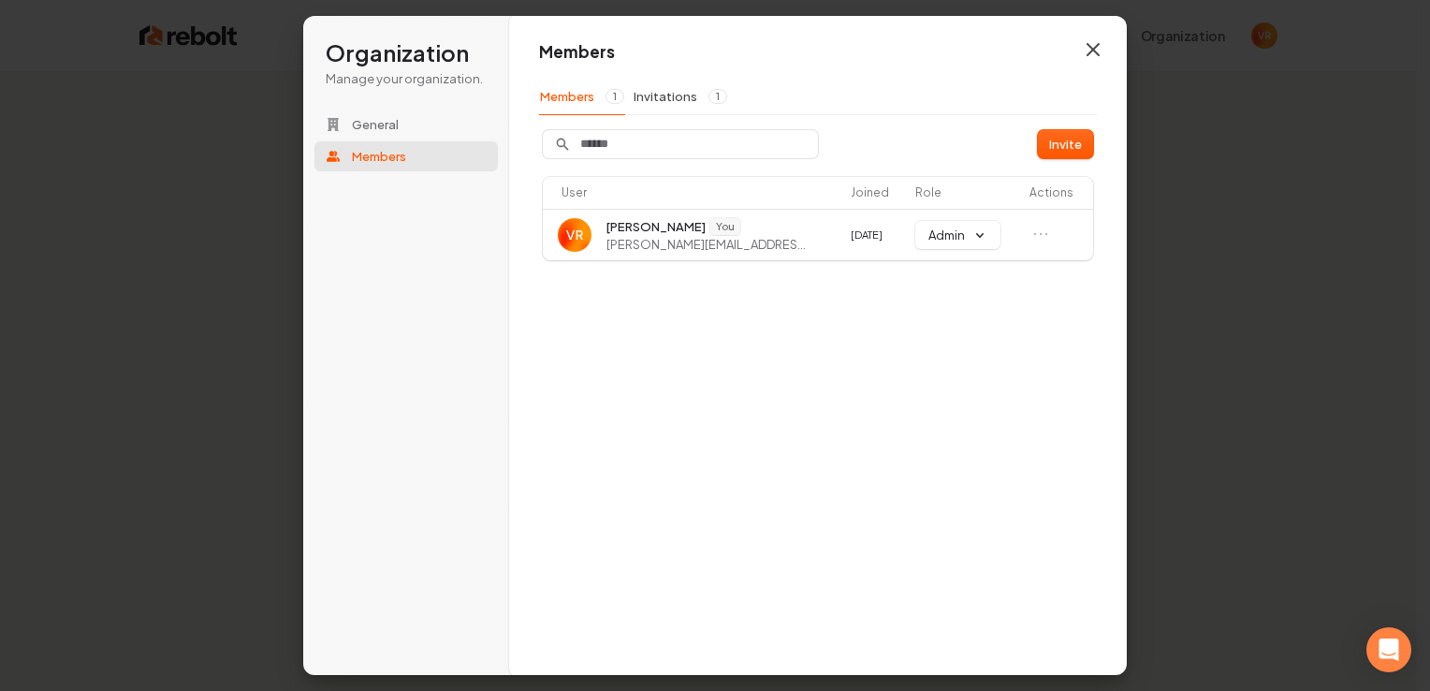
click at [1093, 48] on icon "button" at bounding box center [1092, 49] width 11 height 11
